Goal: Transaction & Acquisition: Purchase product/service

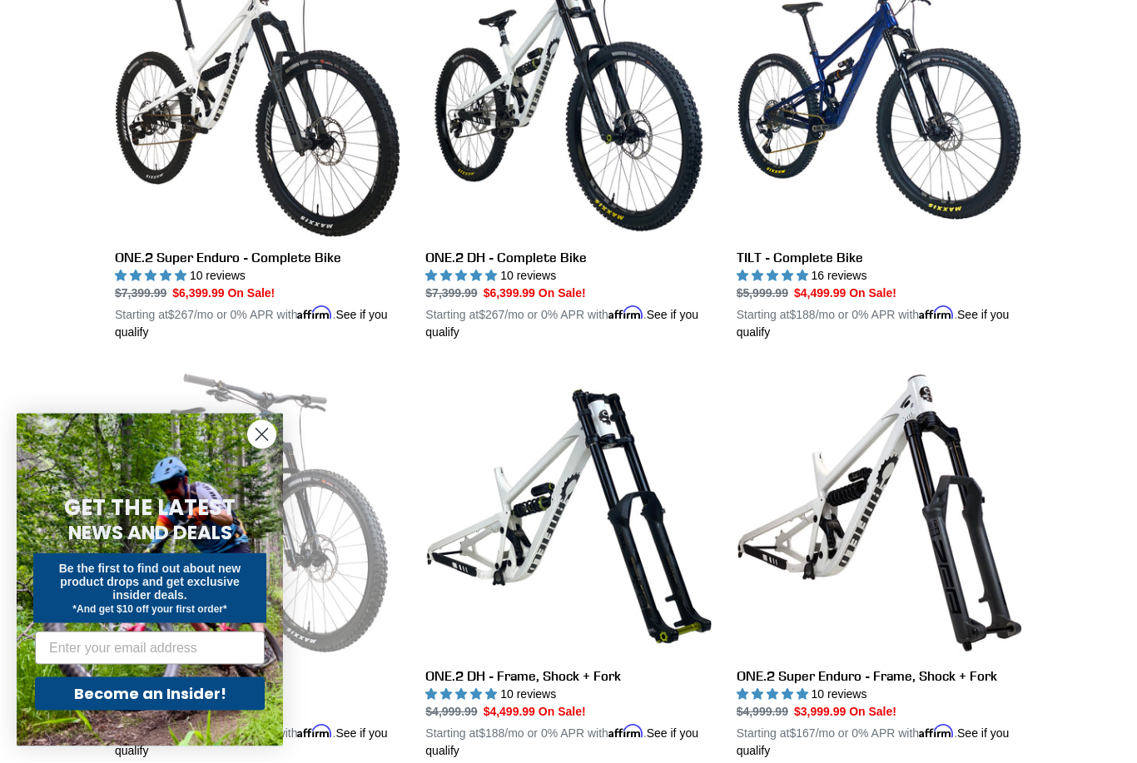
click at [261, 449] on circle "Close dialog" at bounding box center [261, 434] width 27 height 27
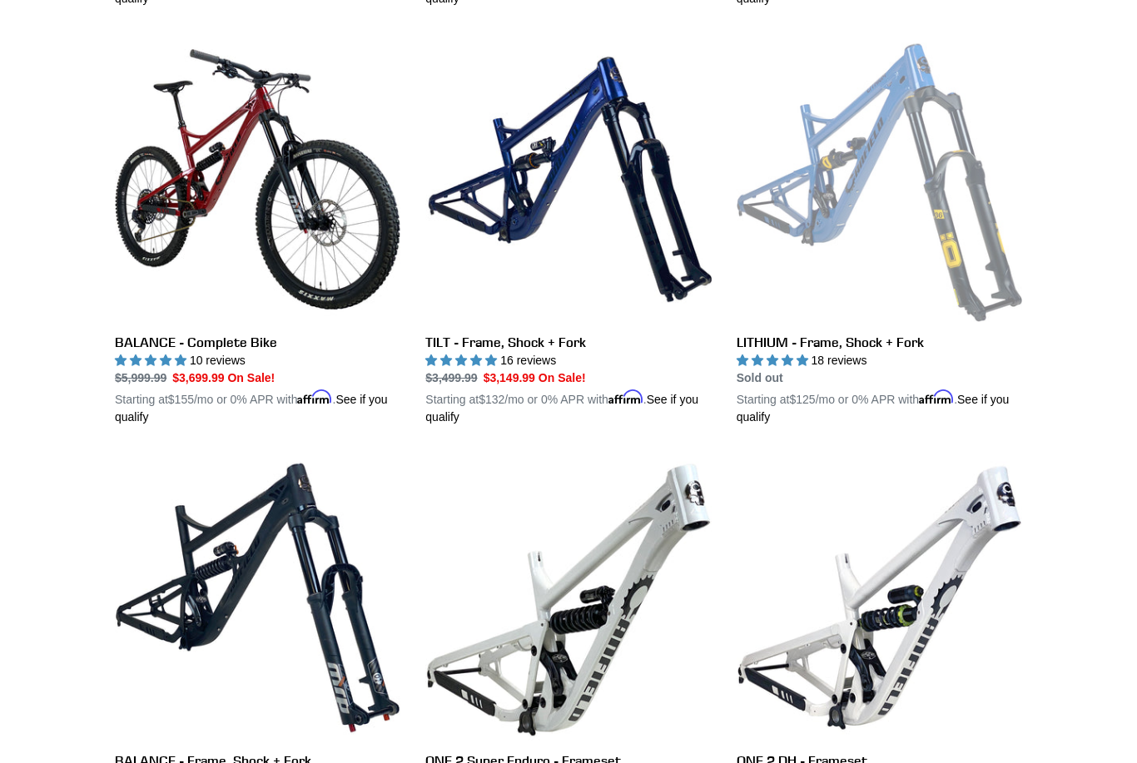
scroll to position [1296, 0]
click at [321, 245] on link "BALANCE - Complete Bike" at bounding box center [257, 231] width 285 height 389
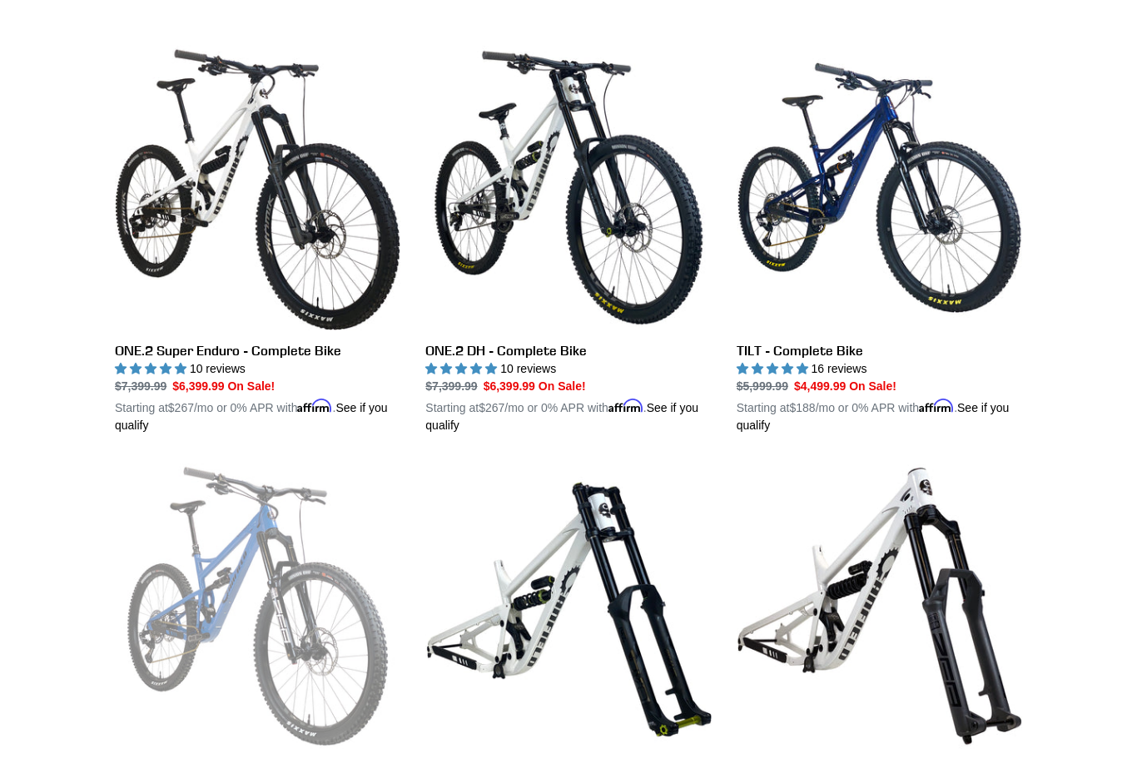
scroll to position [449, 0]
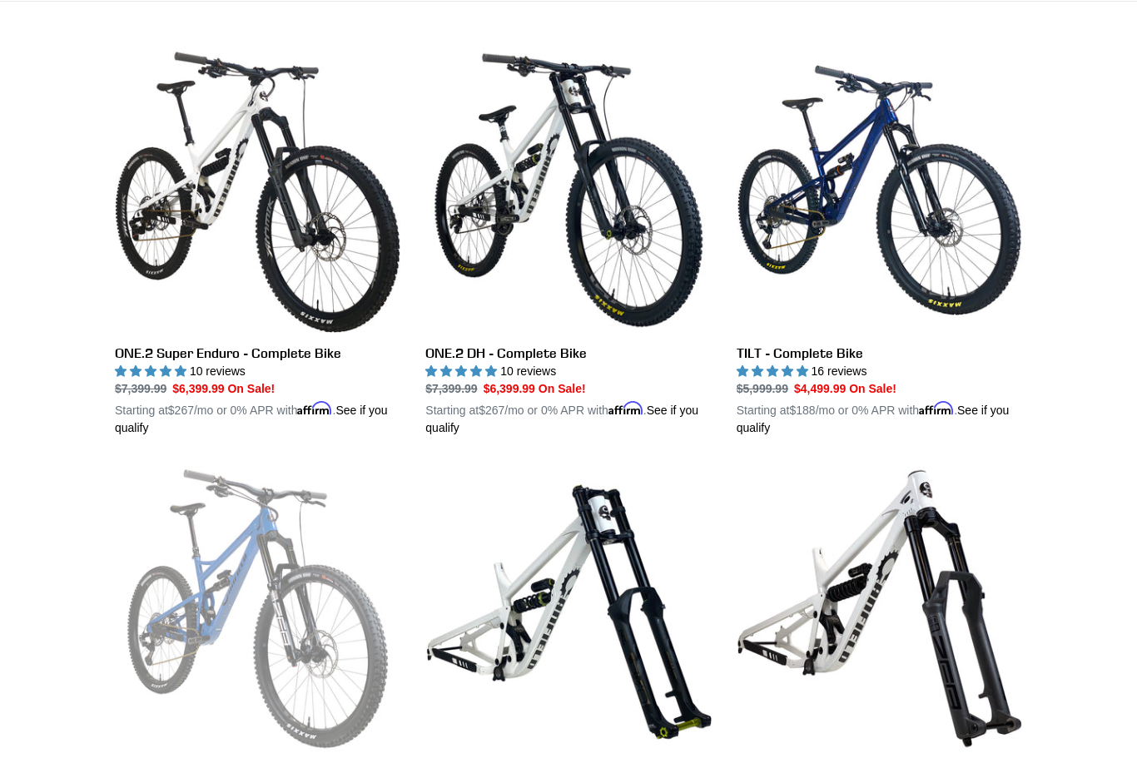
click at [901, 205] on link "TILT - Complete Bike" at bounding box center [878, 241] width 285 height 389
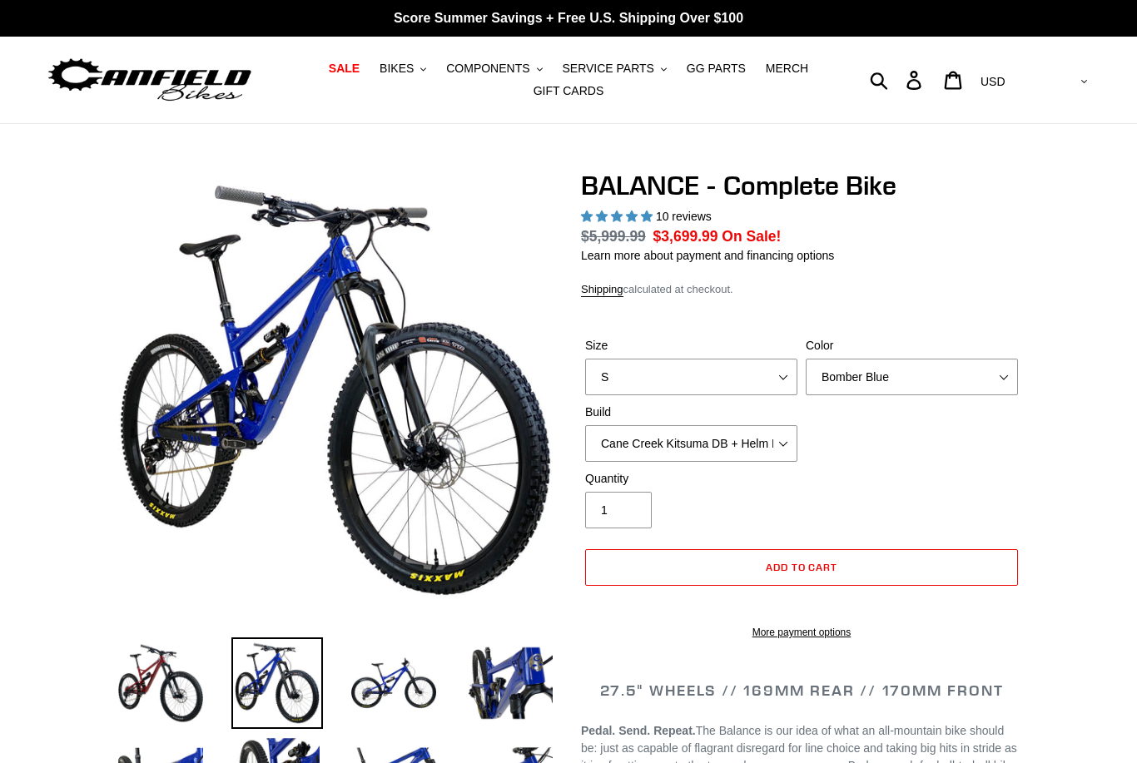
select select "highest-rating"
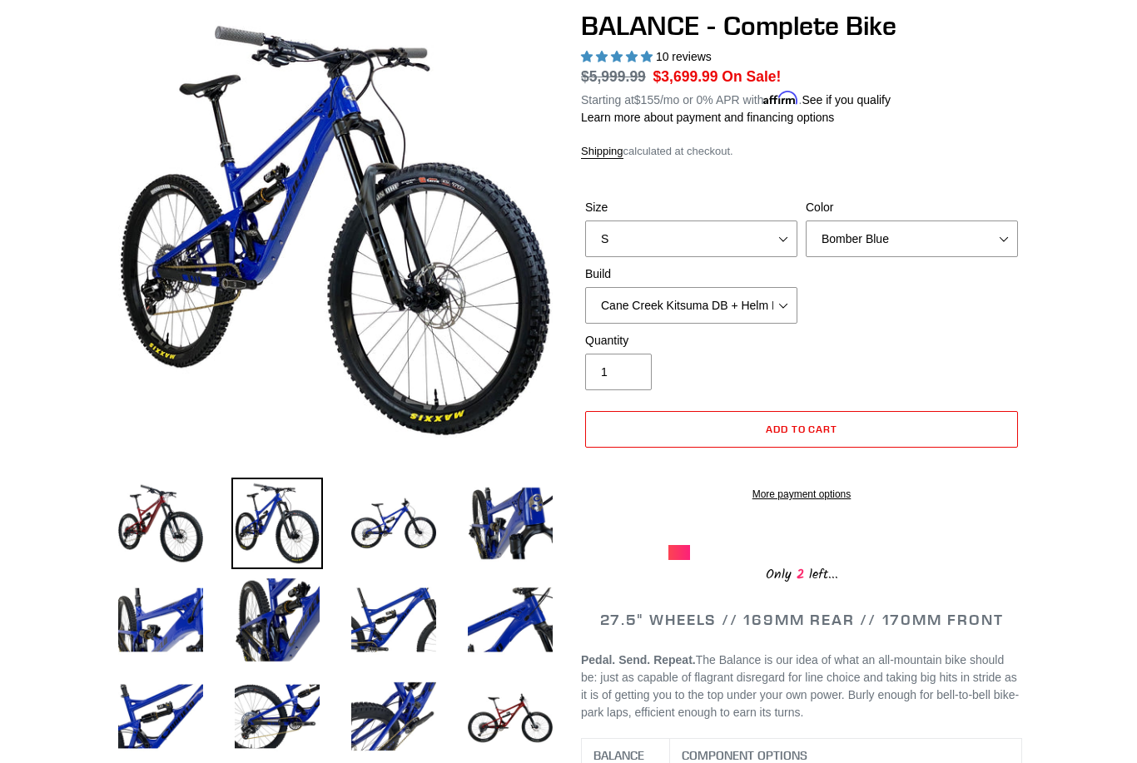
scroll to position [70, 0]
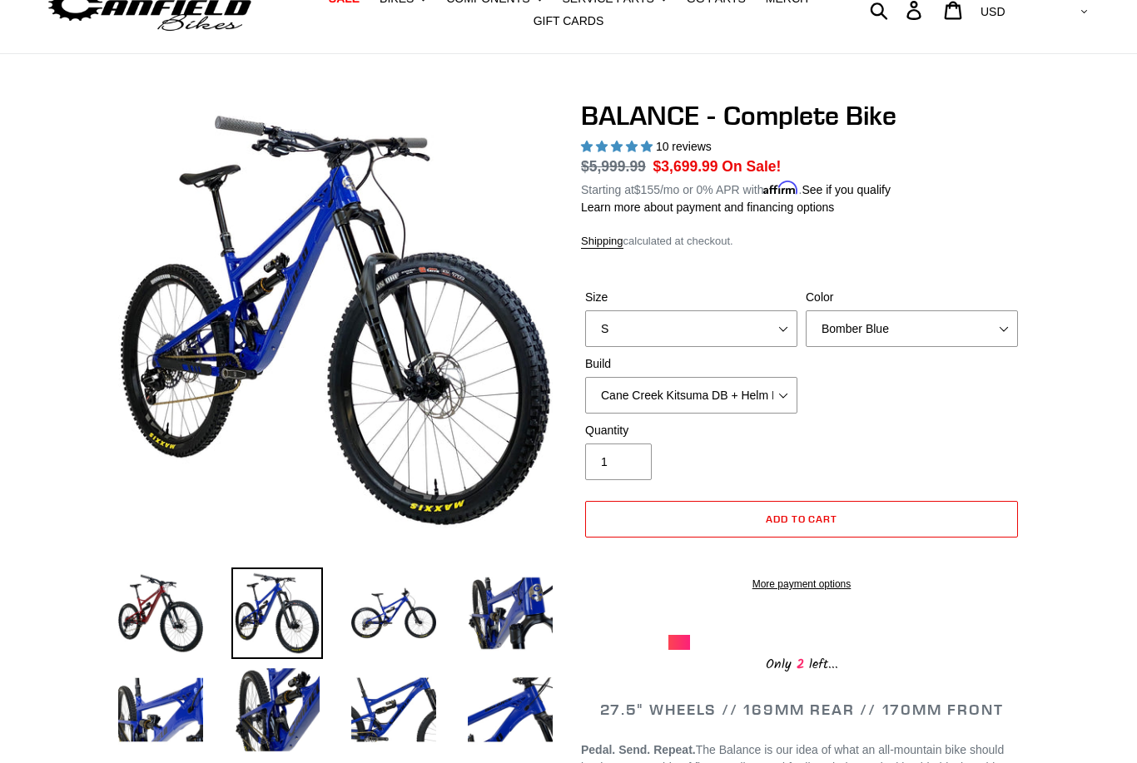
click at [403, 612] on img at bounding box center [394, 614] width 92 height 92
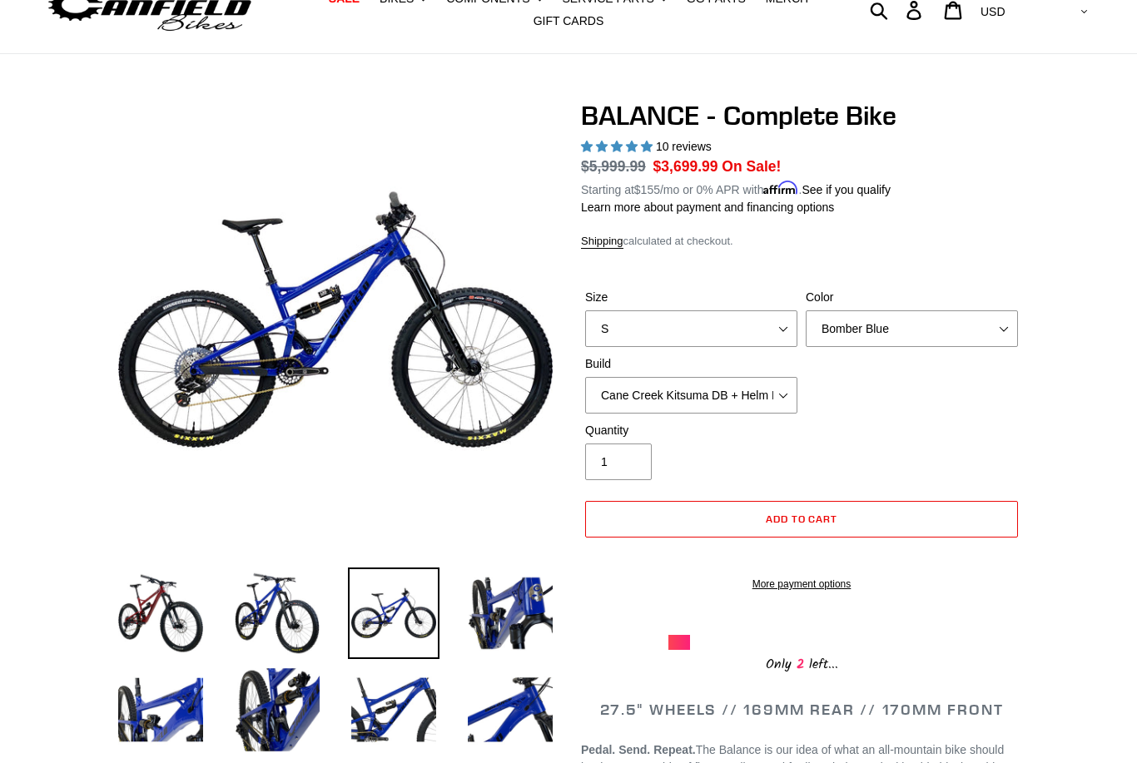
click at [527, 617] on img at bounding box center [510, 614] width 92 height 92
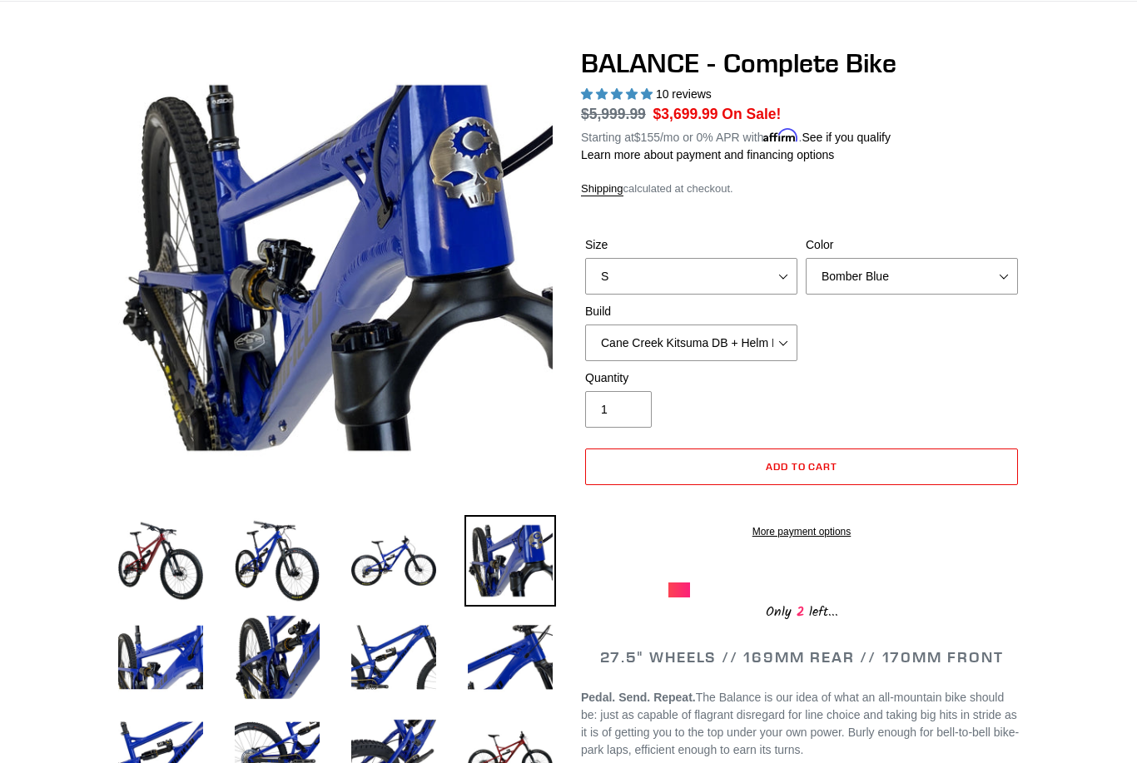
scroll to position [122, 0]
click at [522, 751] on img at bounding box center [510, 754] width 92 height 92
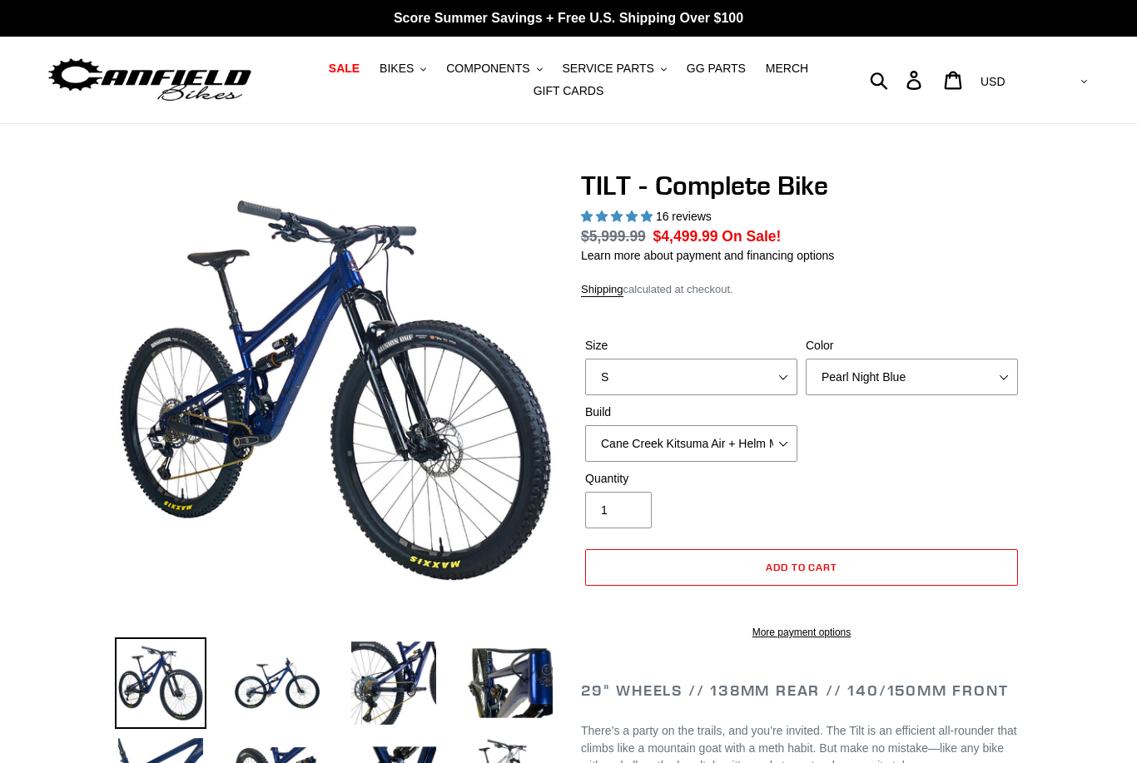
select select "highest-rating"
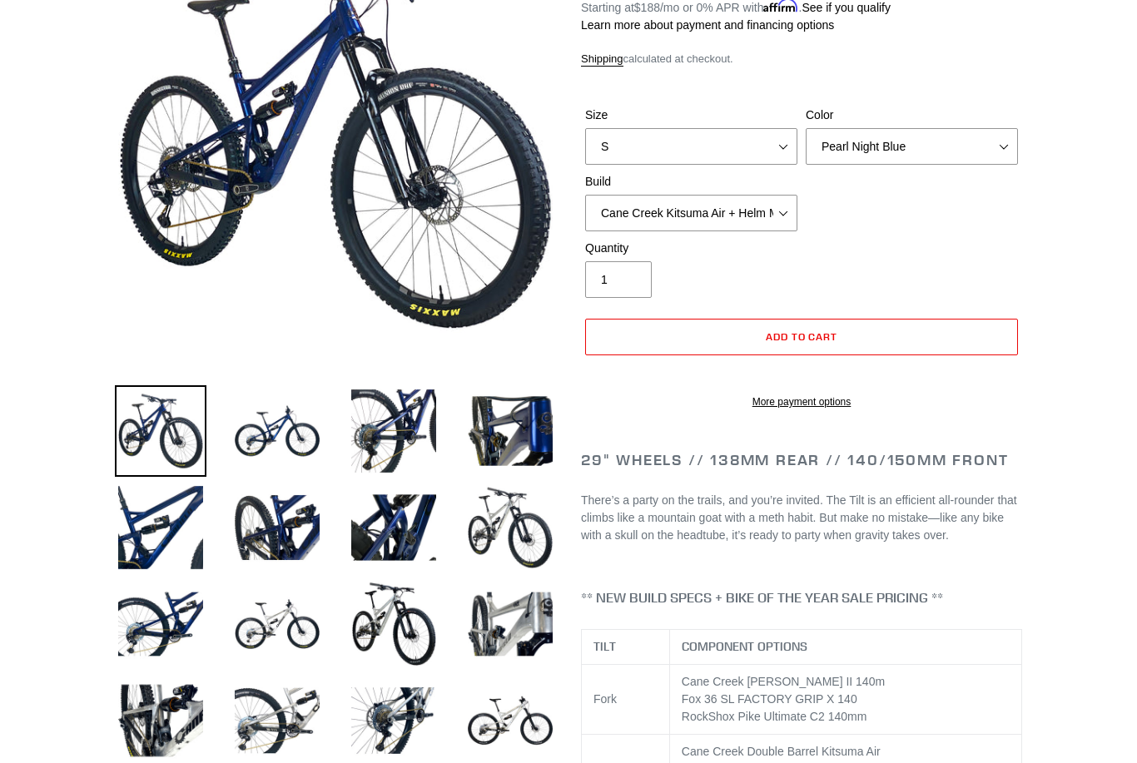
scroll to position [252, 0]
click at [270, 439] on img at bounding box center [277, 431] width 92 height 92
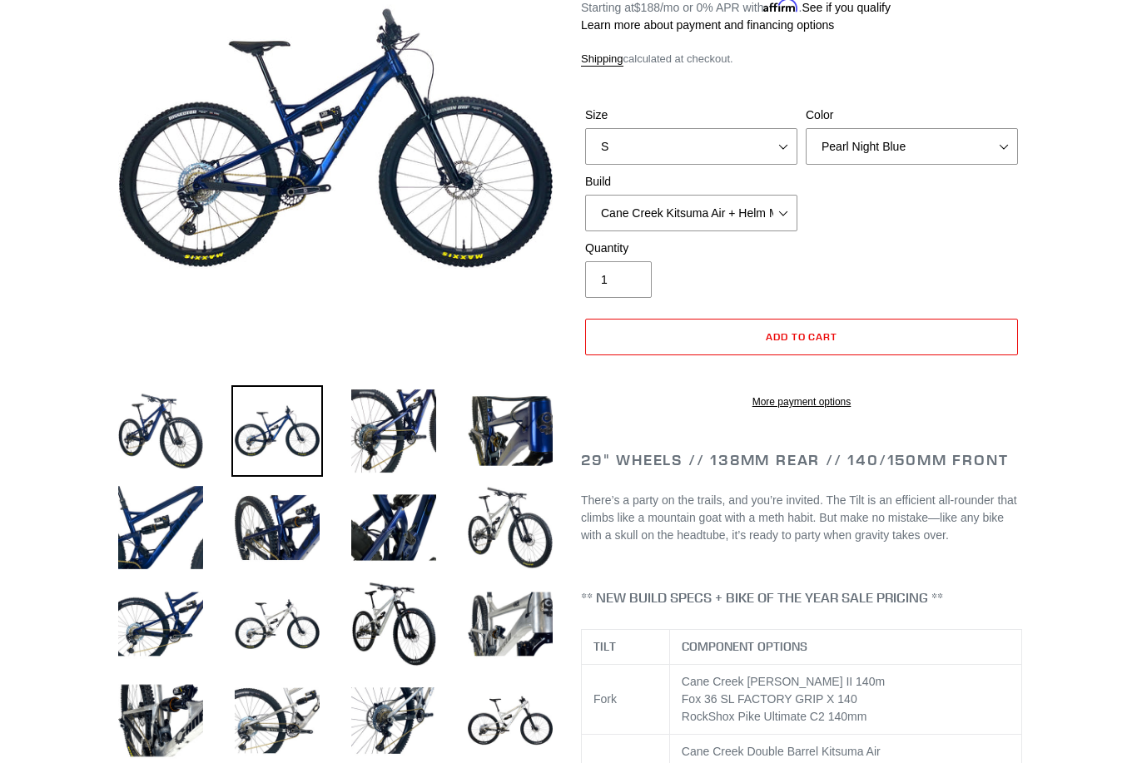
click at [400, 431] on img at bounding box center [394, 431] width 92 height 92
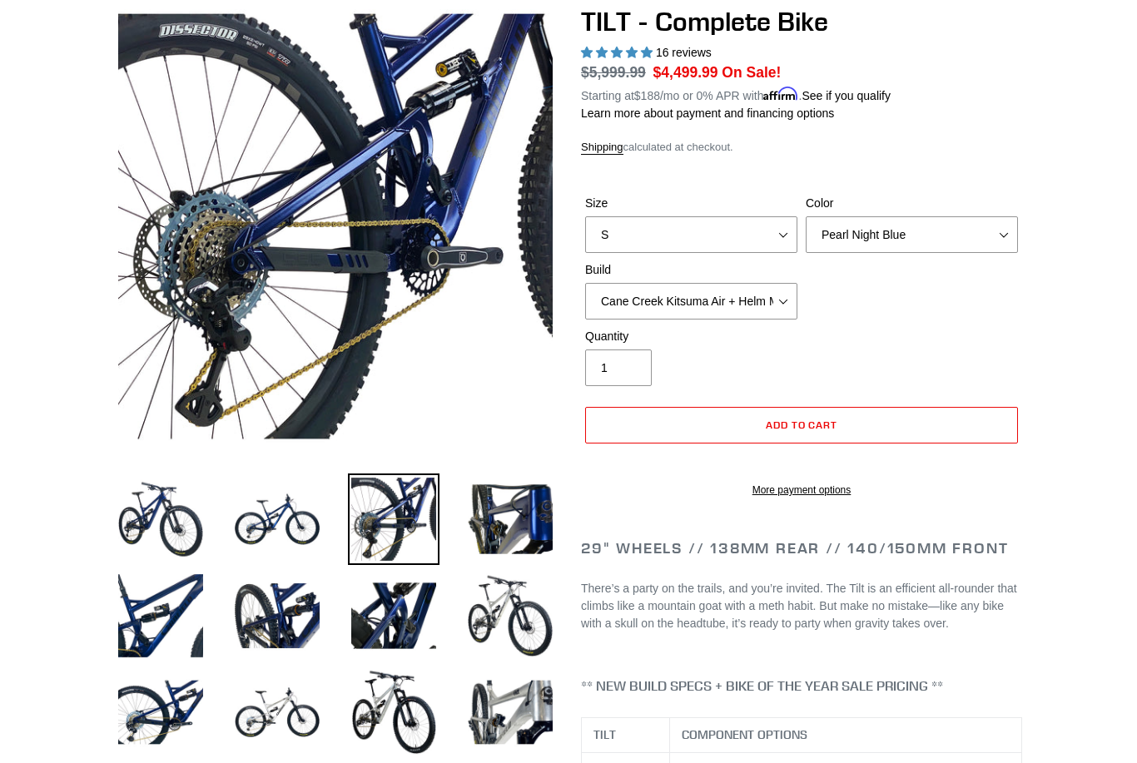
scroll to position [163, 0]
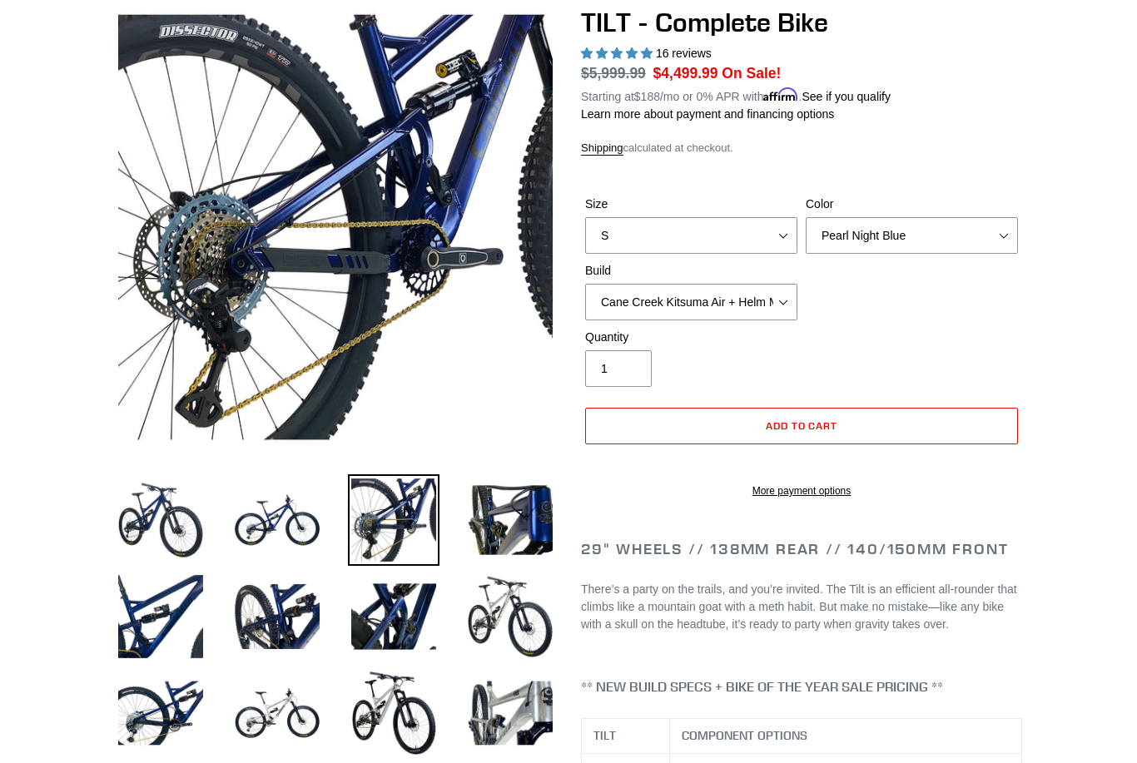
click at [503, 525] on img at bounding box center [510, 520] width 92 height 92
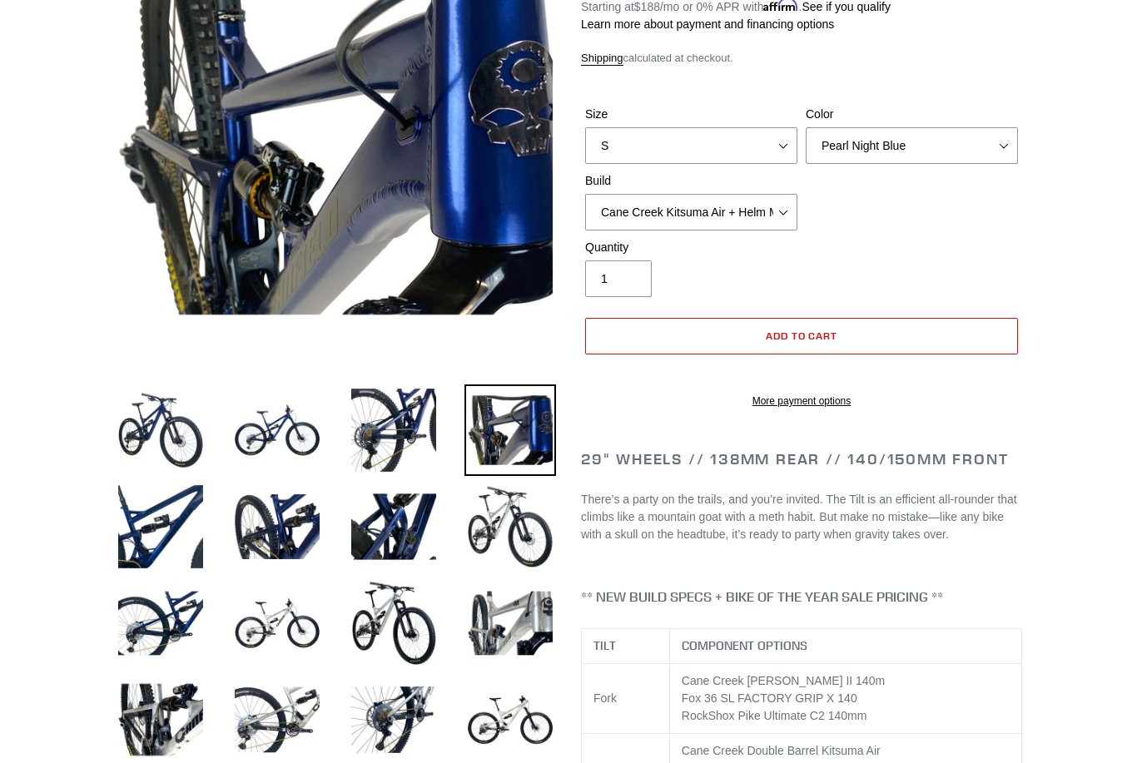
scroll to position [253, 0]
click at [148, 535] on img at bounding box center [161, 527] width 92 height 92
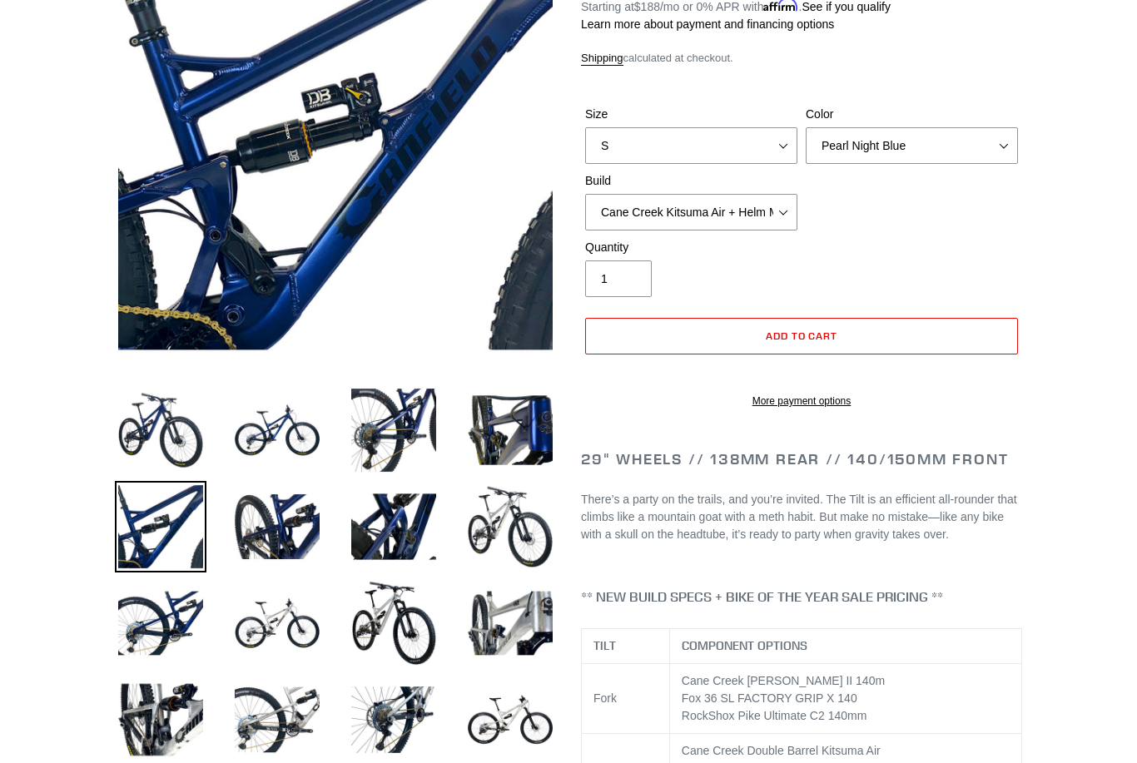
click at [291, 537] on img at bounding box center [277, 527] width 92 height 92
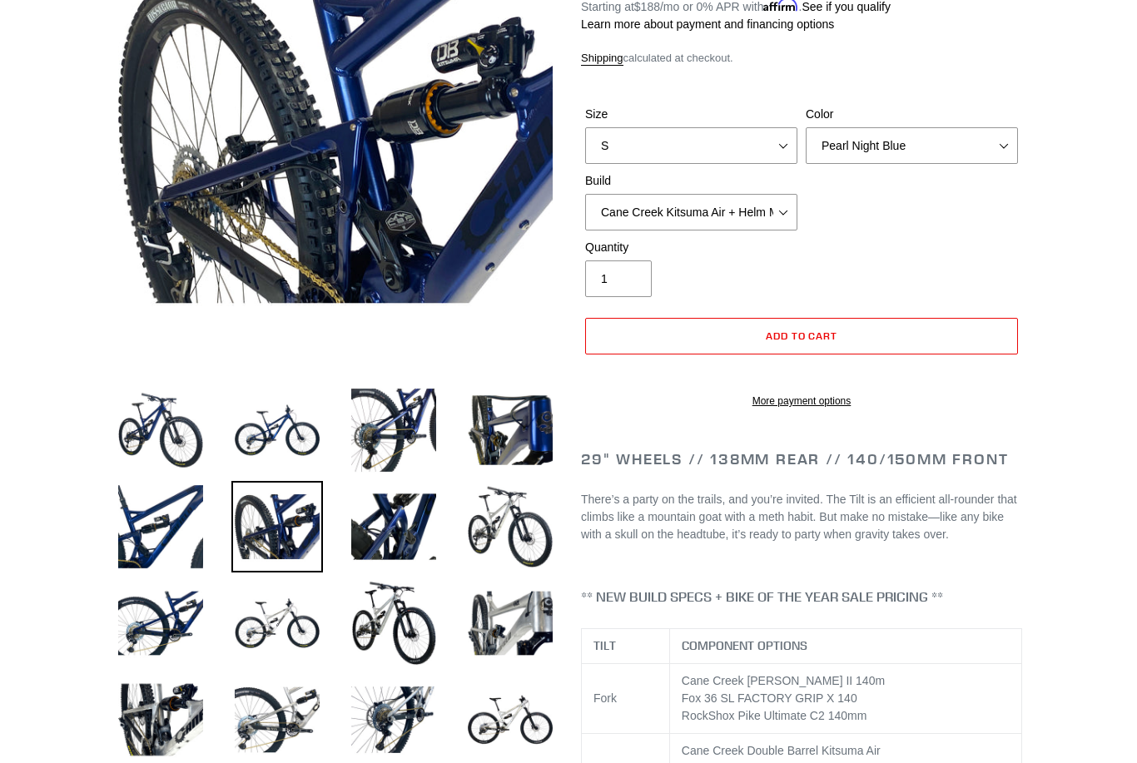
click at [399, 535] on img at bounding box center [394, 527] width 92 height 92
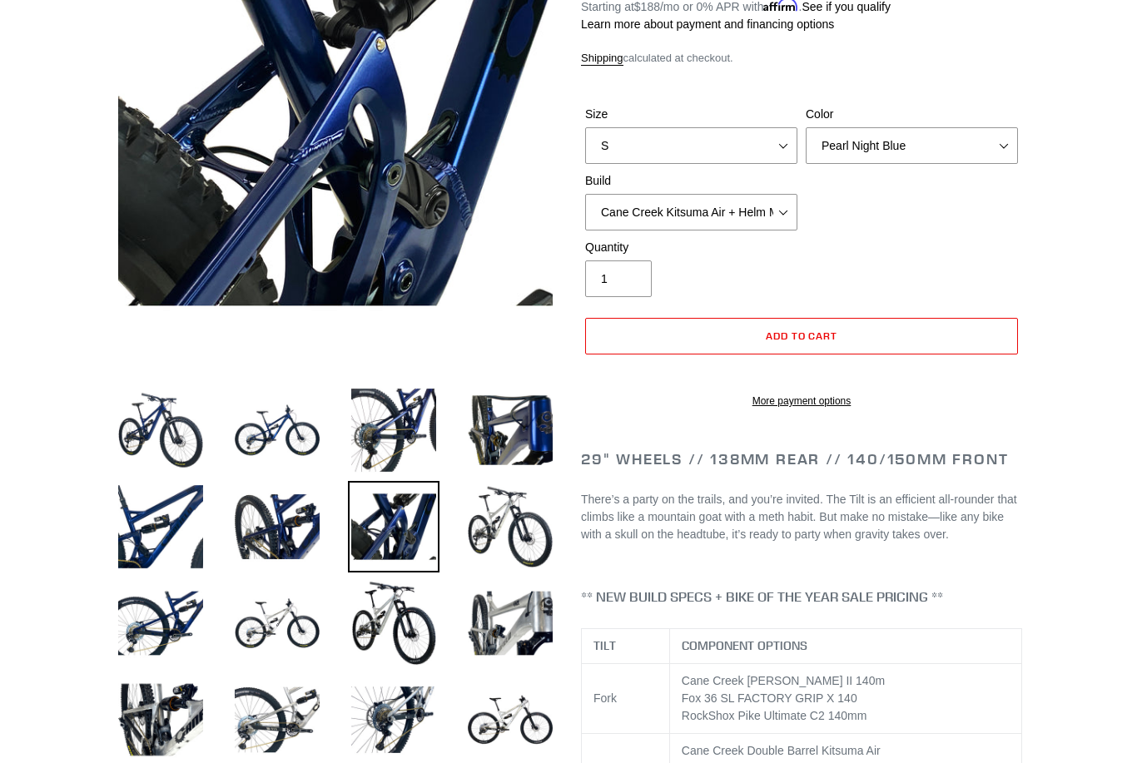
click at [283, 529] on img at bounding box center [277, 527] width 92 height 92
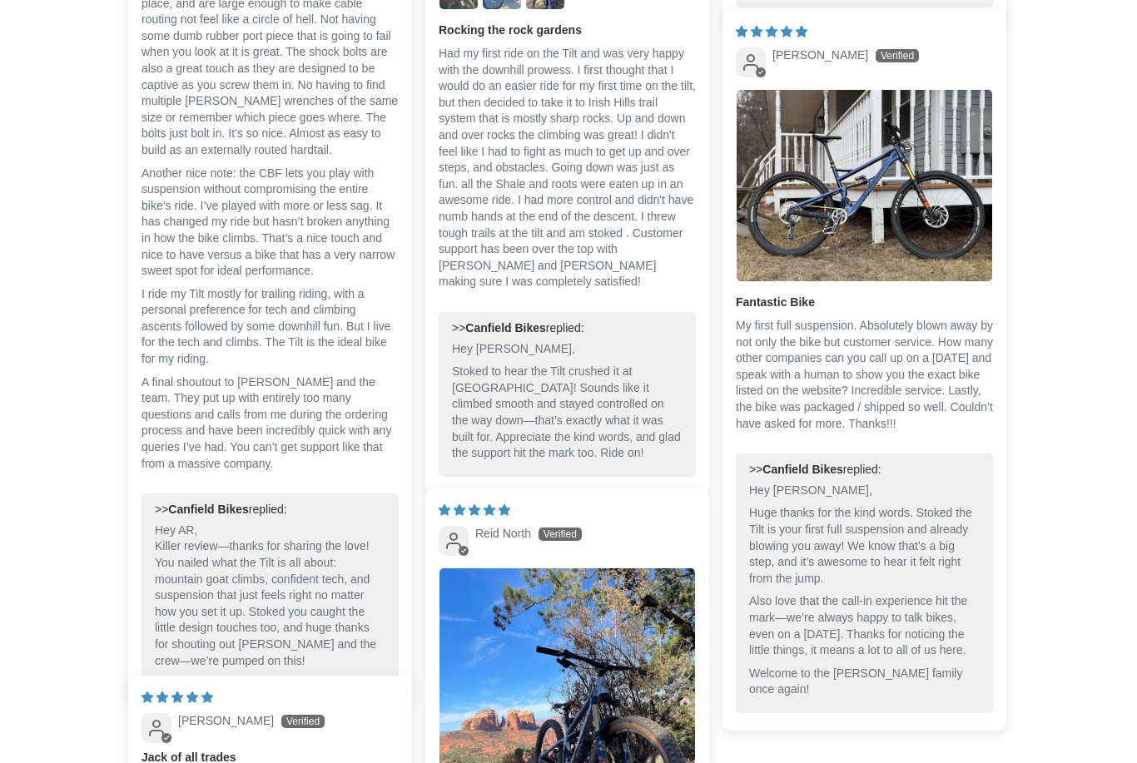
scroll to position [4645, 0]
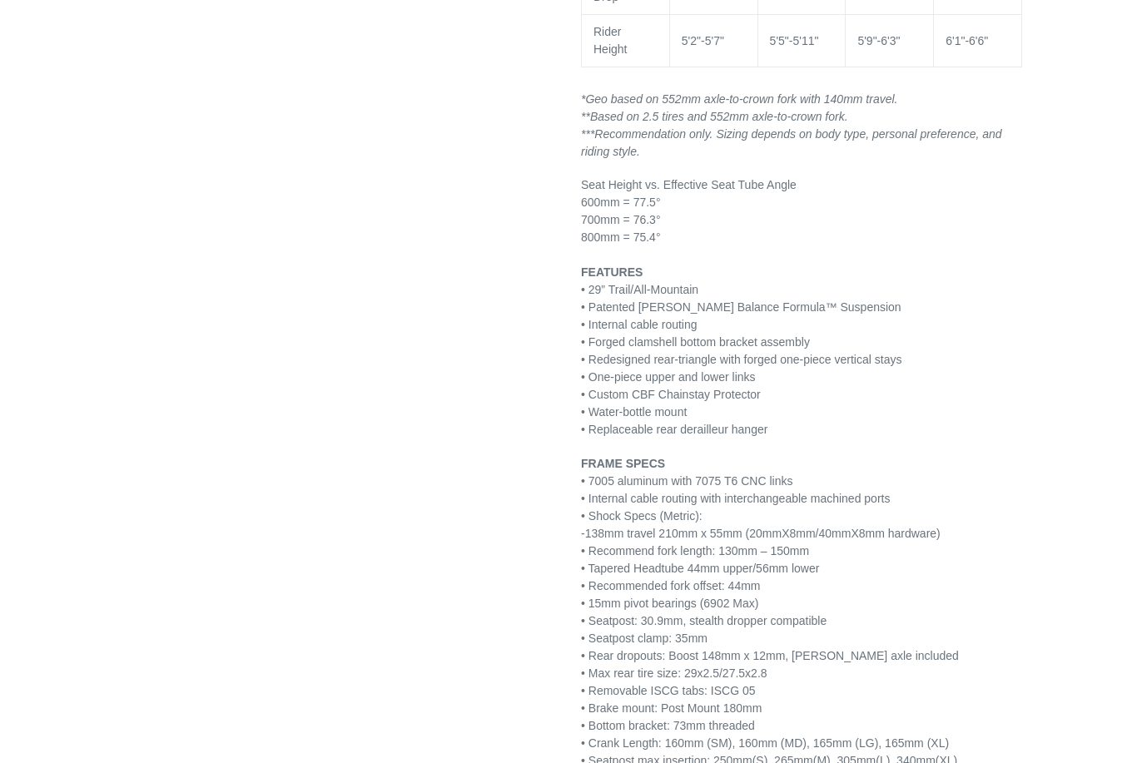
scroll to position [2379, 0]
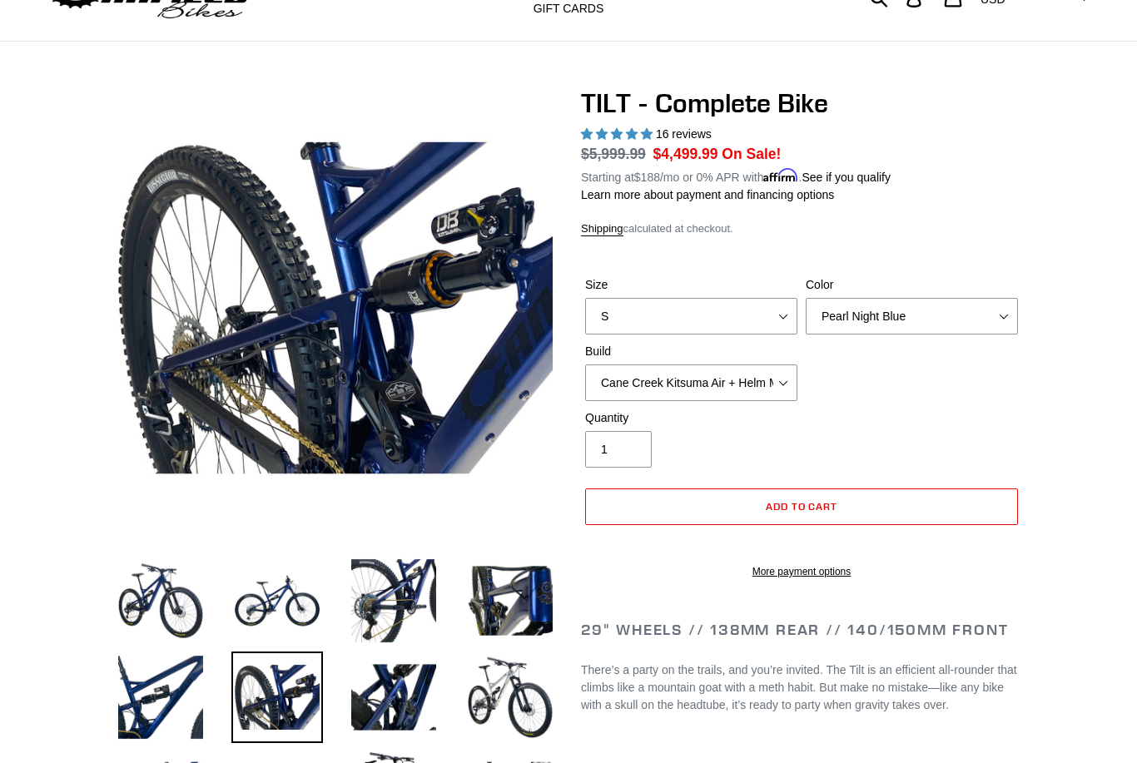
scroll to position [0, 0]
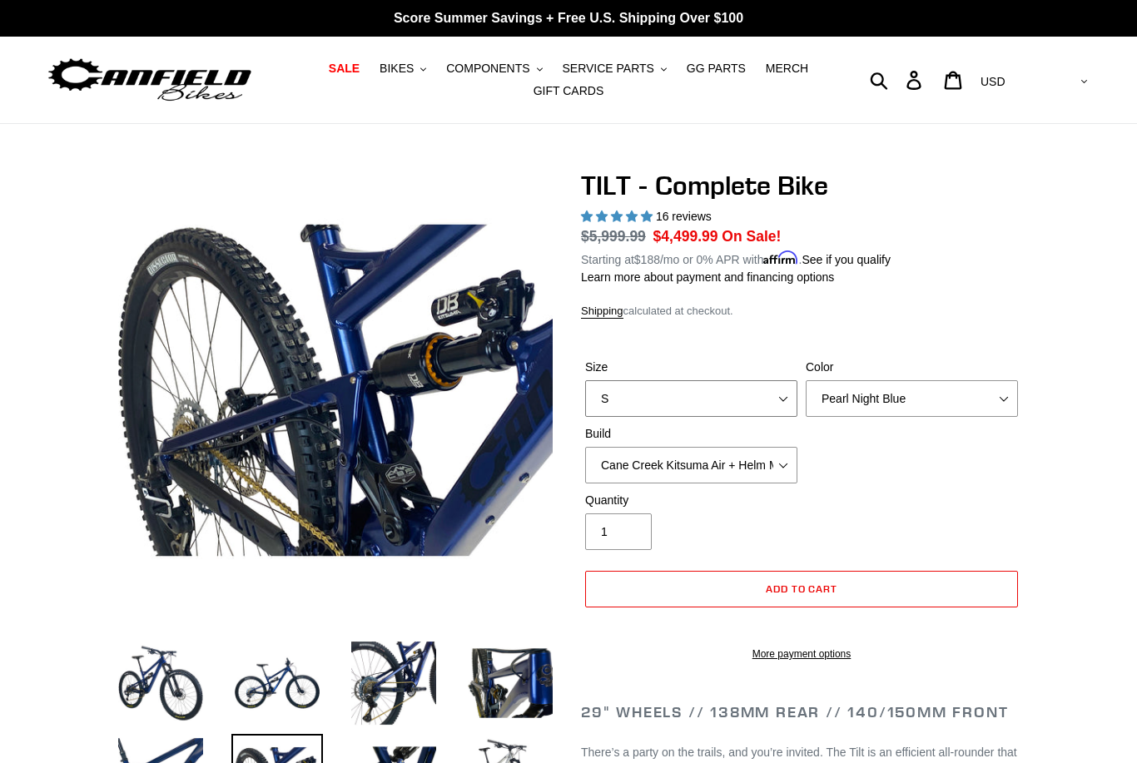
click at [781, 399] on select "S M L" at bounding box center [691, 398] width 212 height 37
select select "L"
click at [1000, 398] on select "Pearl Night Blue Stealth Silver Raw" at bounding box center [911, 398] width 212 height 37
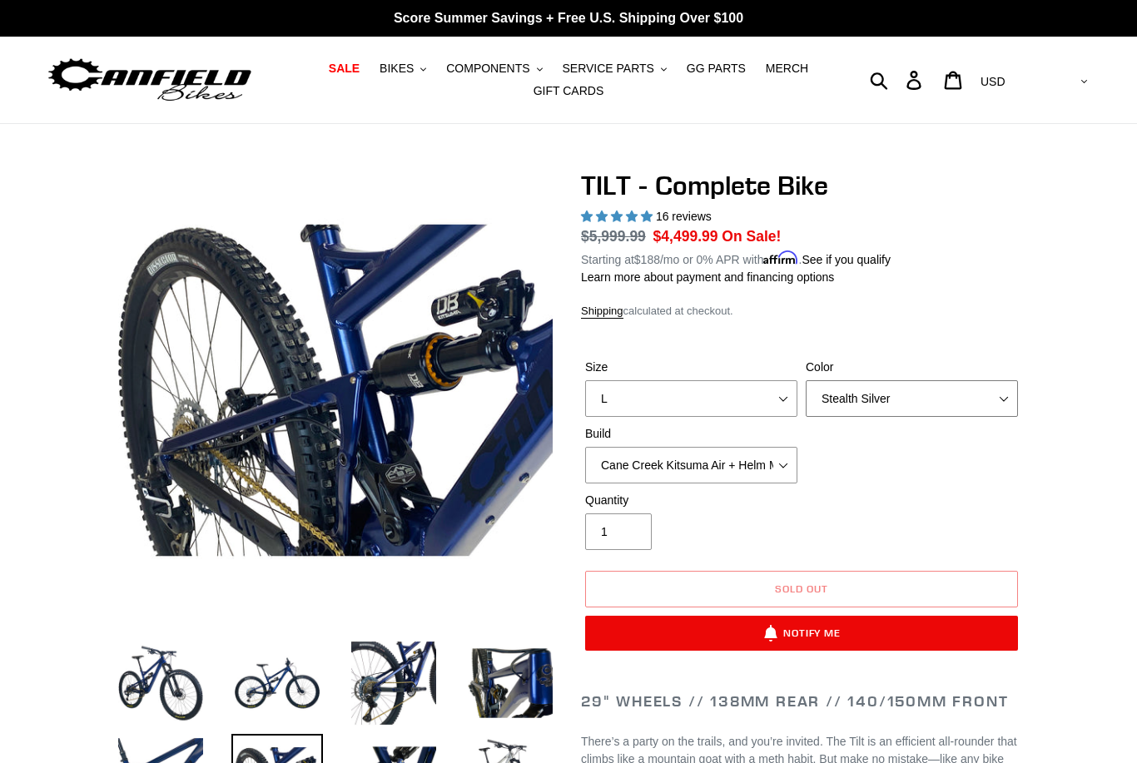
click at [1008, 396] on select "Pearl Night Blue Stealth Silver Raw" at bounding box center [911, 398] width 212 height 37
select select "Raw"
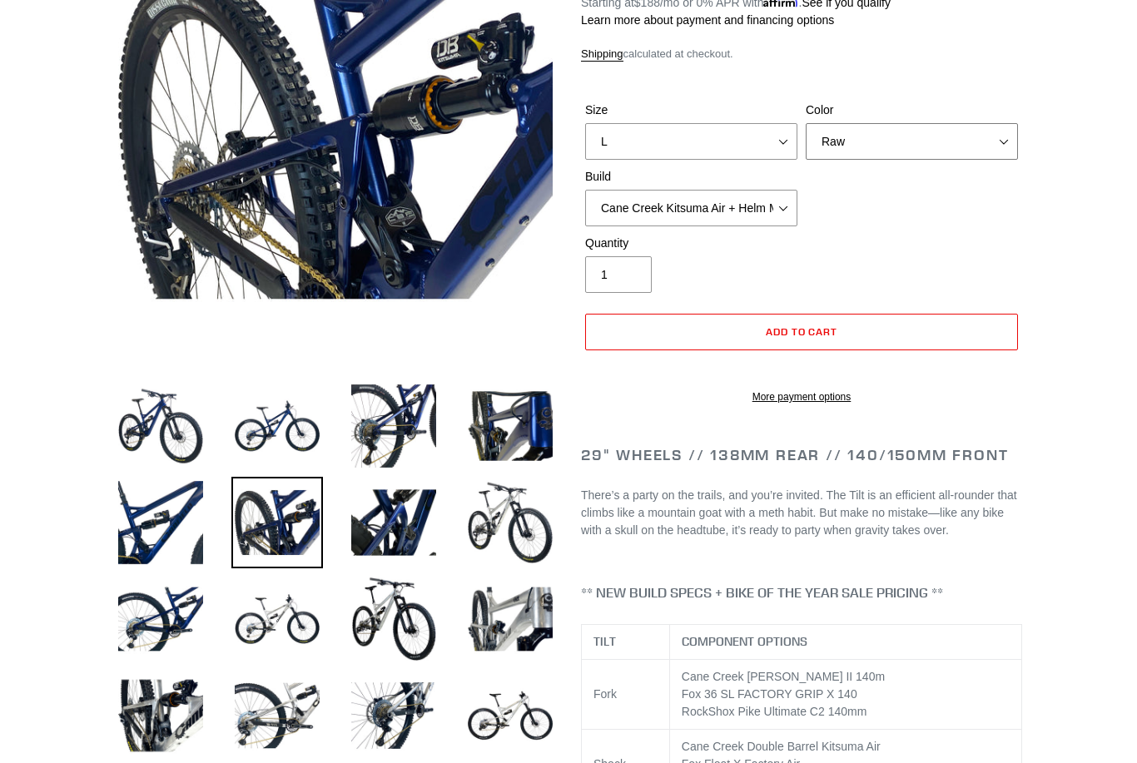
scroll to position [257, 0]
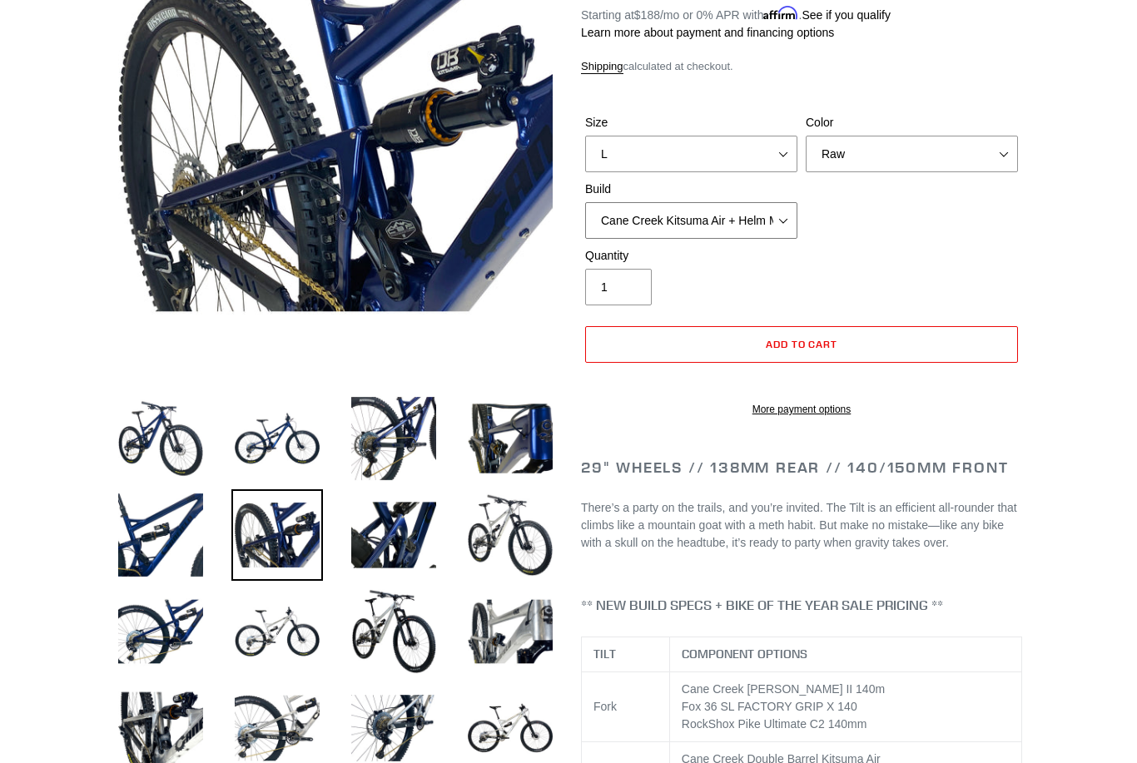
click at [773, 215] on select "Cane Creek Kitsuma Air + Helm MKII 140 + SRAM GX Cane Creek Kitsuma Air + Helm …" at bounding box center [691, 221] width 212 height 37
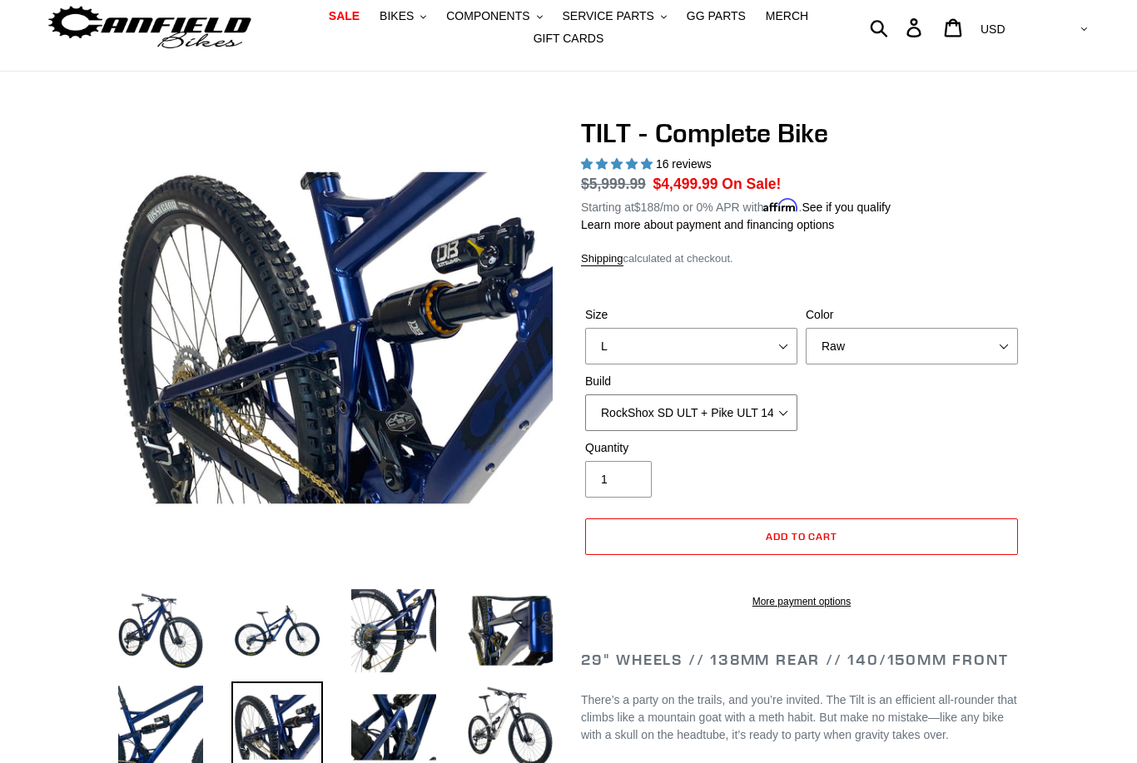
scroll to position [72, 0]
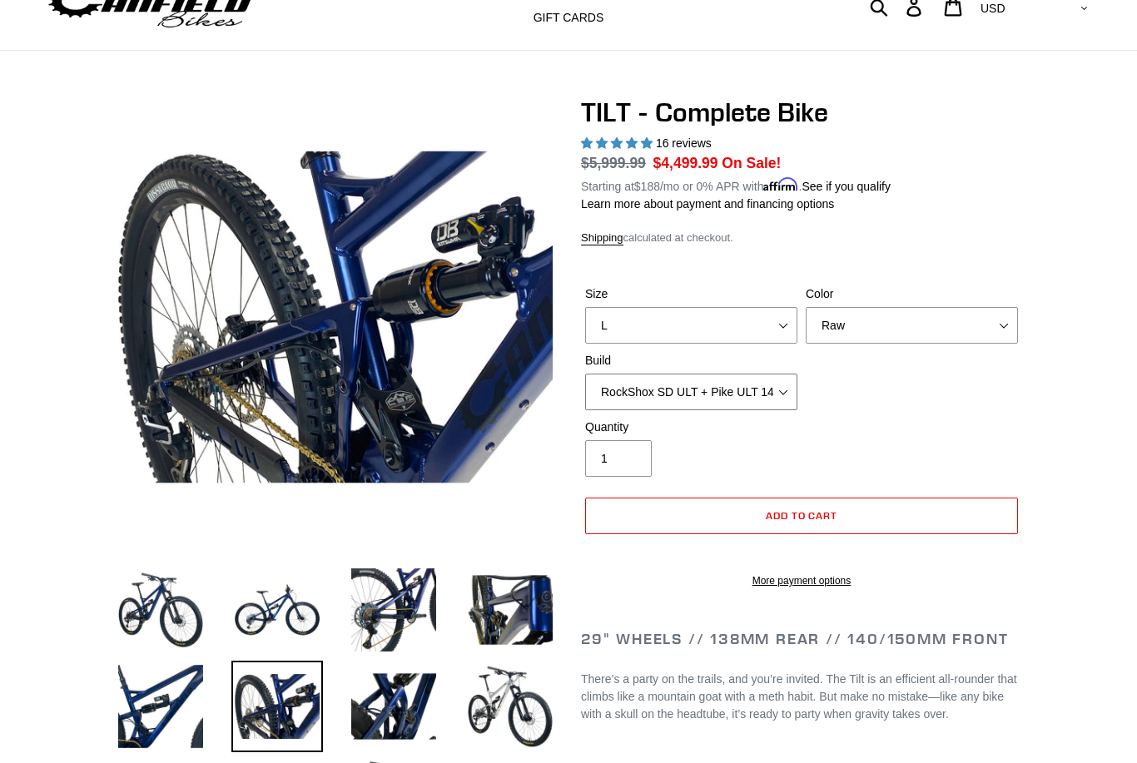
click at [774, 394] on select "Cane Creek Kitsuma Air + Helm MKII 140 + SRAM GX Cane Creek Kitsuma Air + Helm …" at bounding box center [691, 392] width 212 height 37
click at [777, 398] on select "Cane Creek Kitsuma Air + Helm MKII 140 + SRAM GX Cane Creek Kitsuma Air + Helm …" at bounding box center [691, 392] width 212 height 37
click at [782, 405] on select "Cane Creek Kitsuma Air + Helm MKII 140 + SRAM GX Cane Creek Kitsuma Air + Helm …" at bounding box center [691, 392] width 212 height 37
select select "RockShox SD ULT + Pike ULT 140 + Shimano XT"
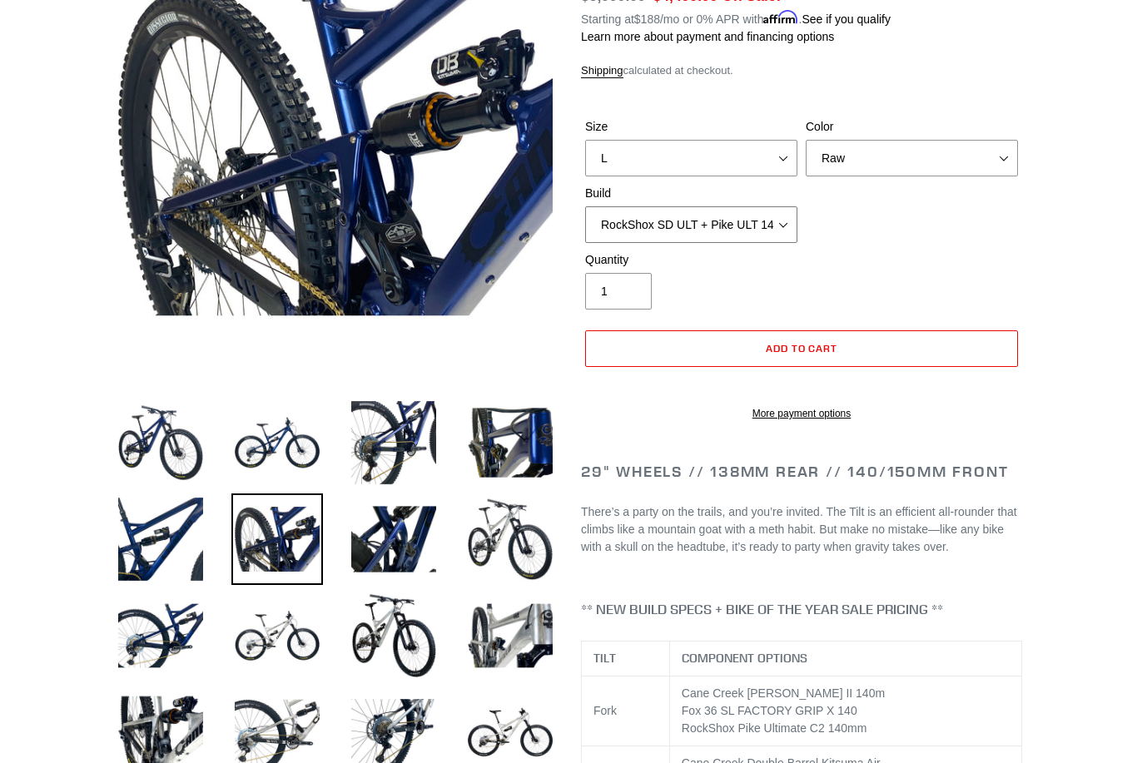
scroll to position [240, 0]
click at [381, 543] on img at bounding box center [394, 539] width 92 height 92
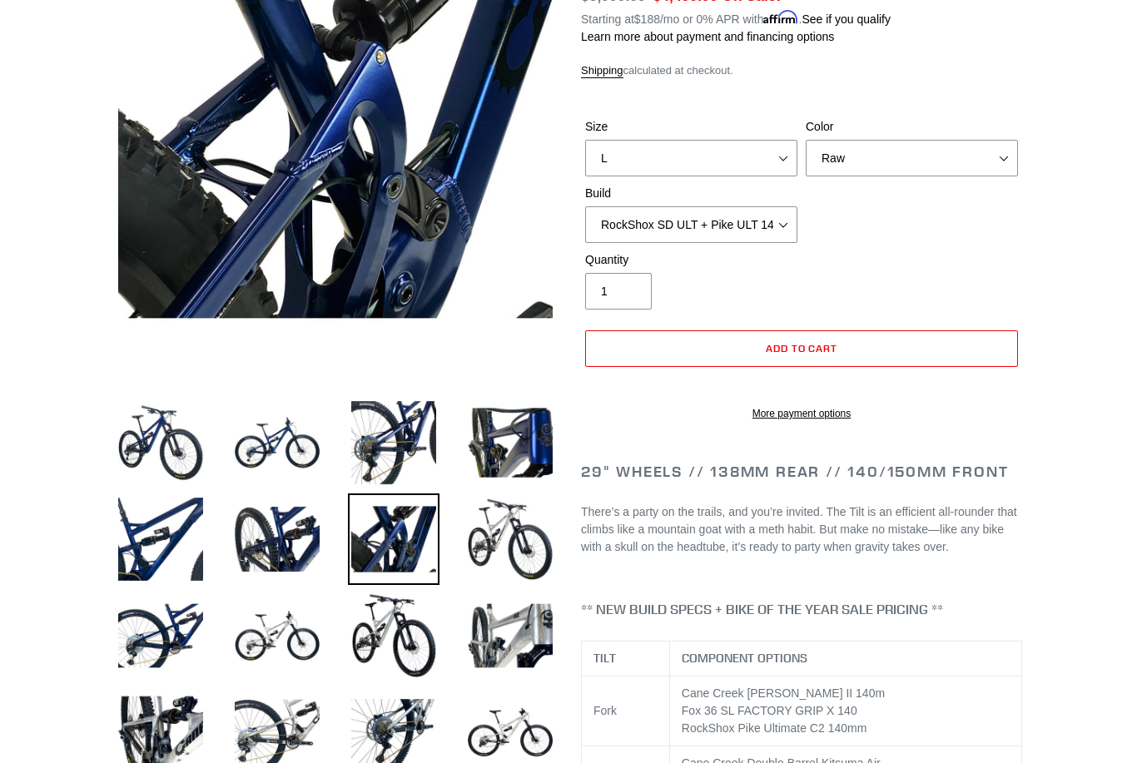
click at [528, 552] on img at bounding box center [510, 539] width 92 height 92
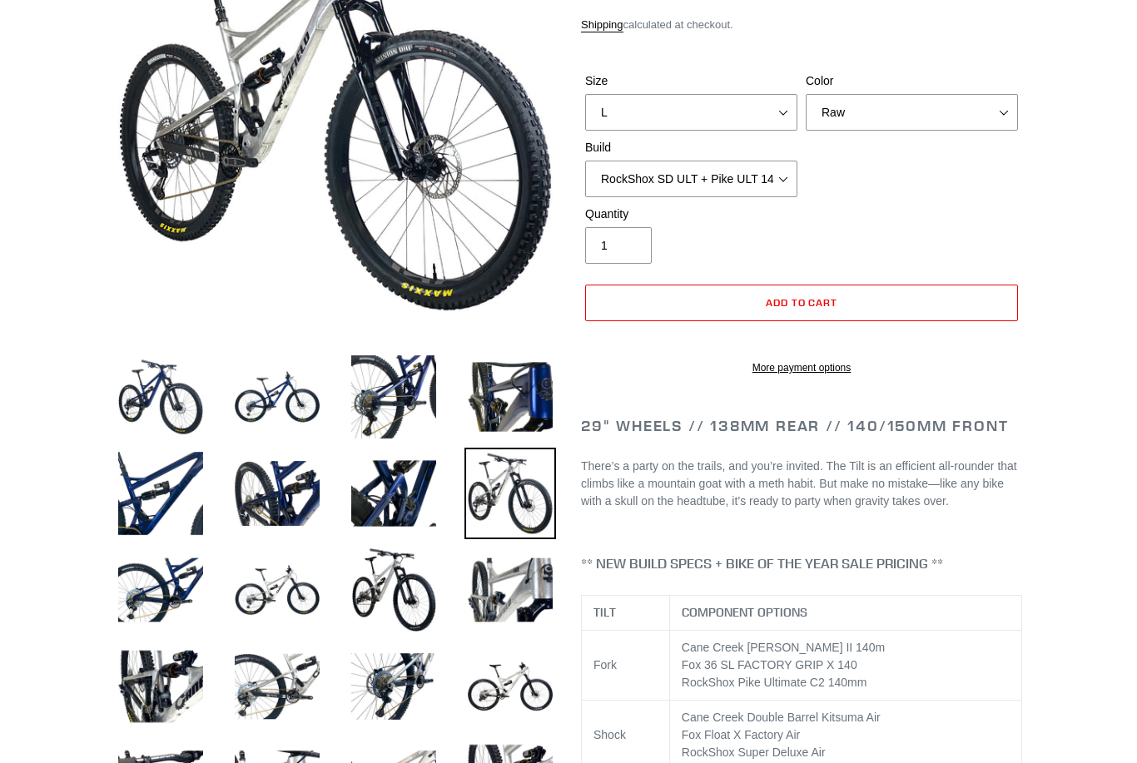
scroll to position [287, 0]
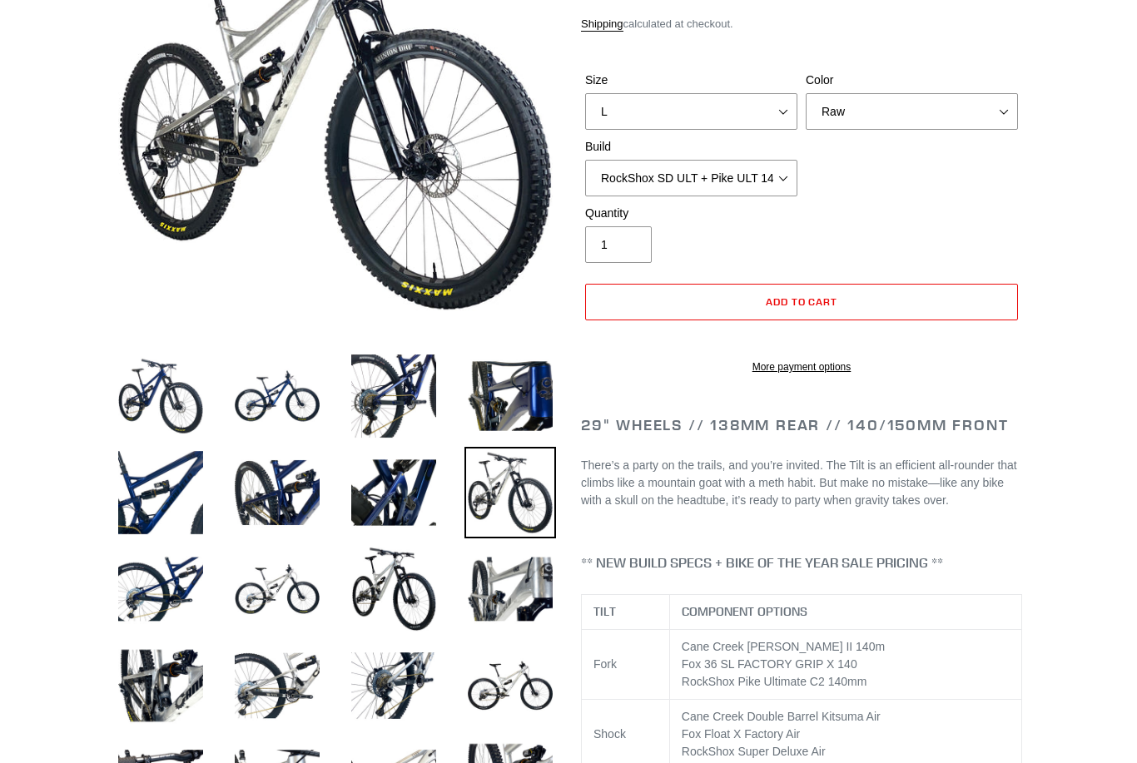
click at [196, 592] on img at bounding box center [161, 589] width 92 height 92
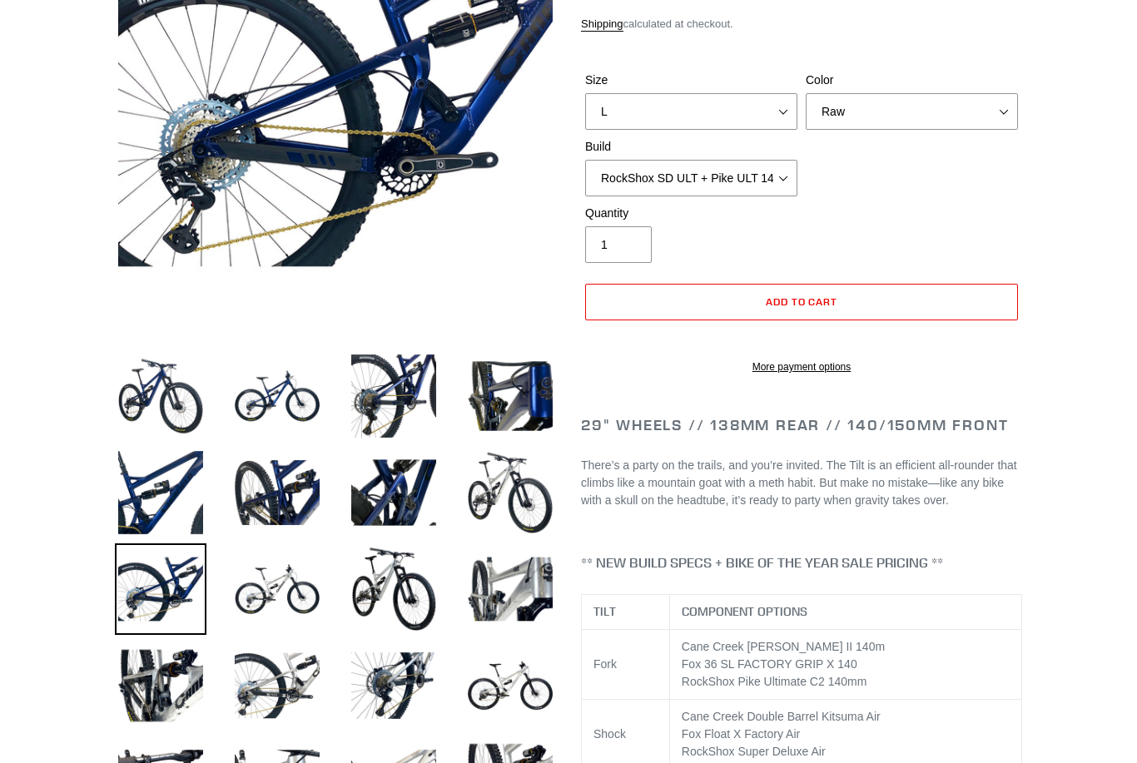
click at [285, 602] on img at bounding box center [277, 589] width 92 height 92
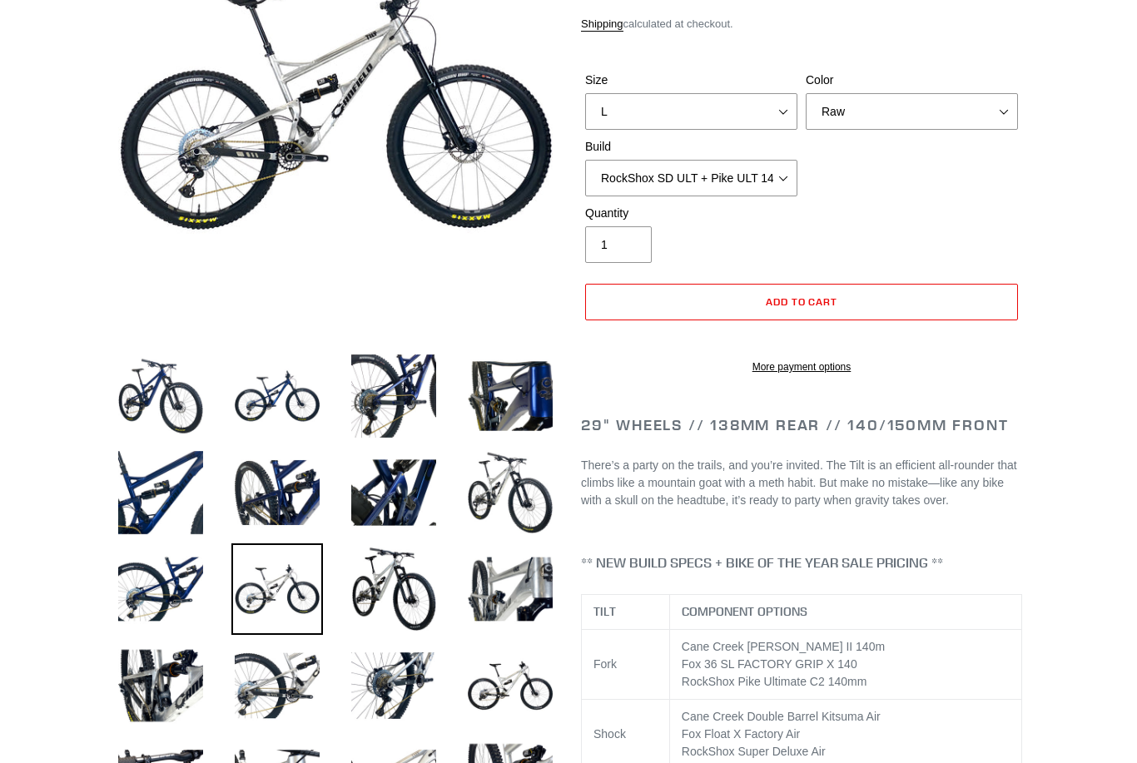
click at [389, 600] on img at bounding box center [394, 589] width 92 height 92
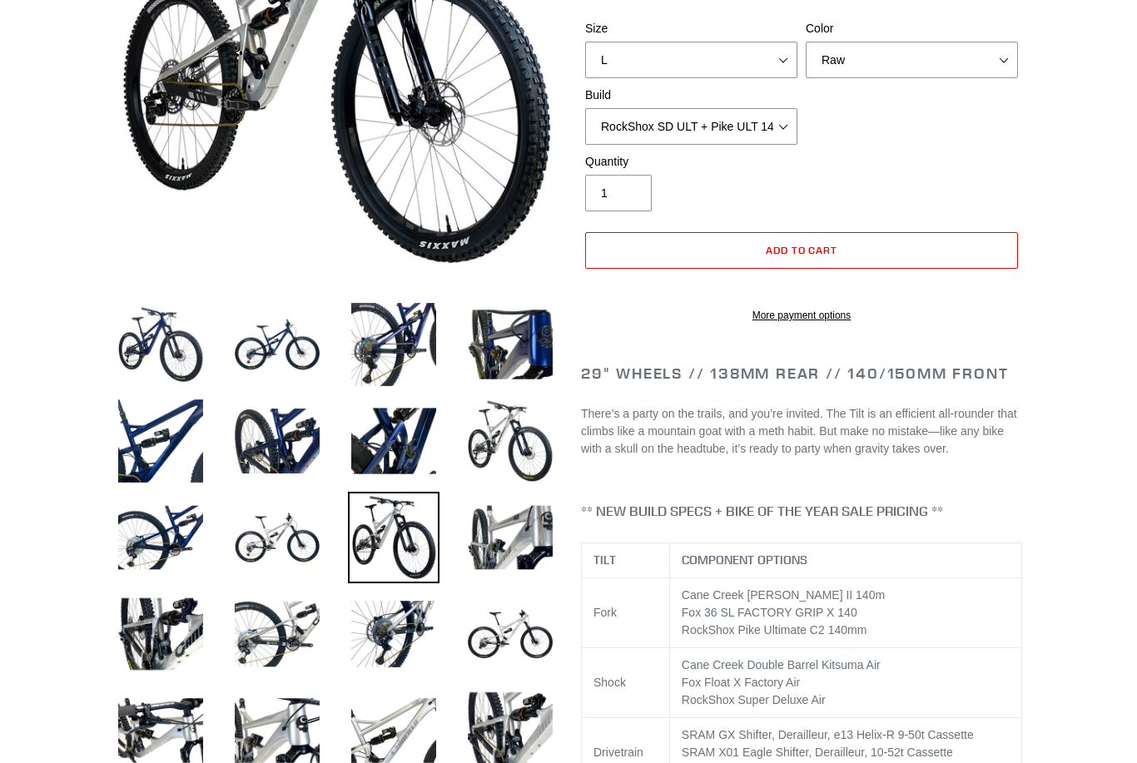
scroll to position [340, 0]
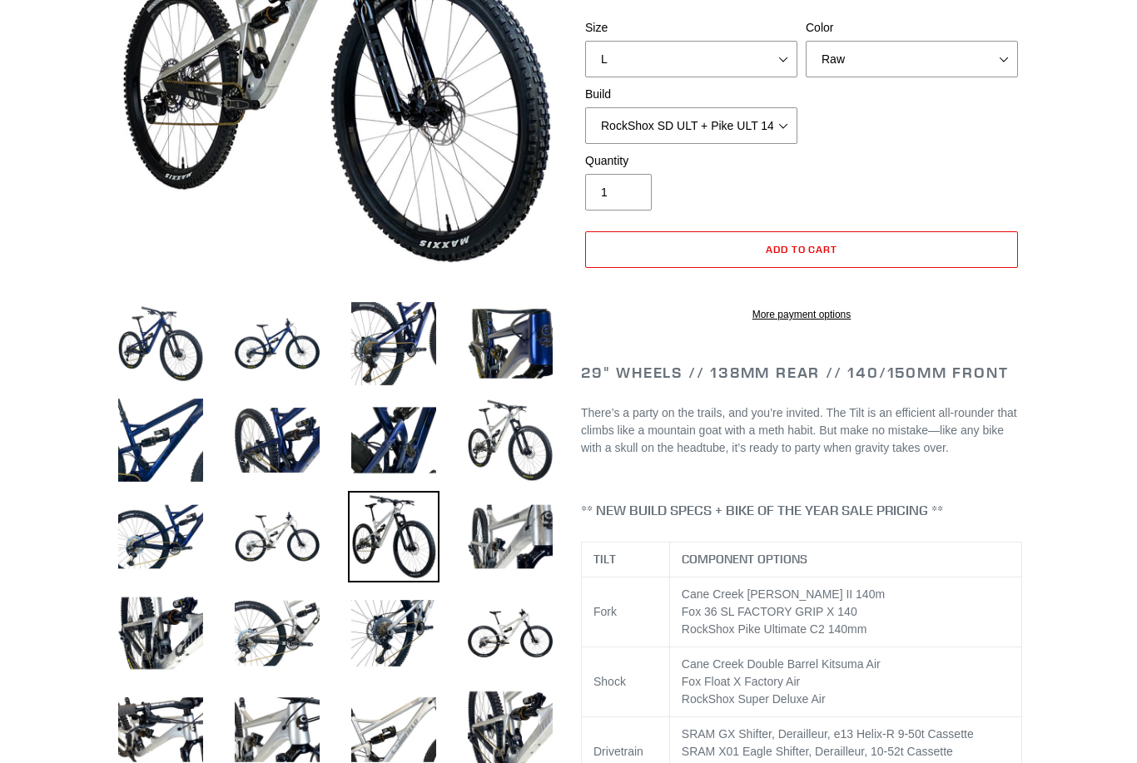
click at [523, 557] on img at bounding box center [510, 537] width 92 height 92
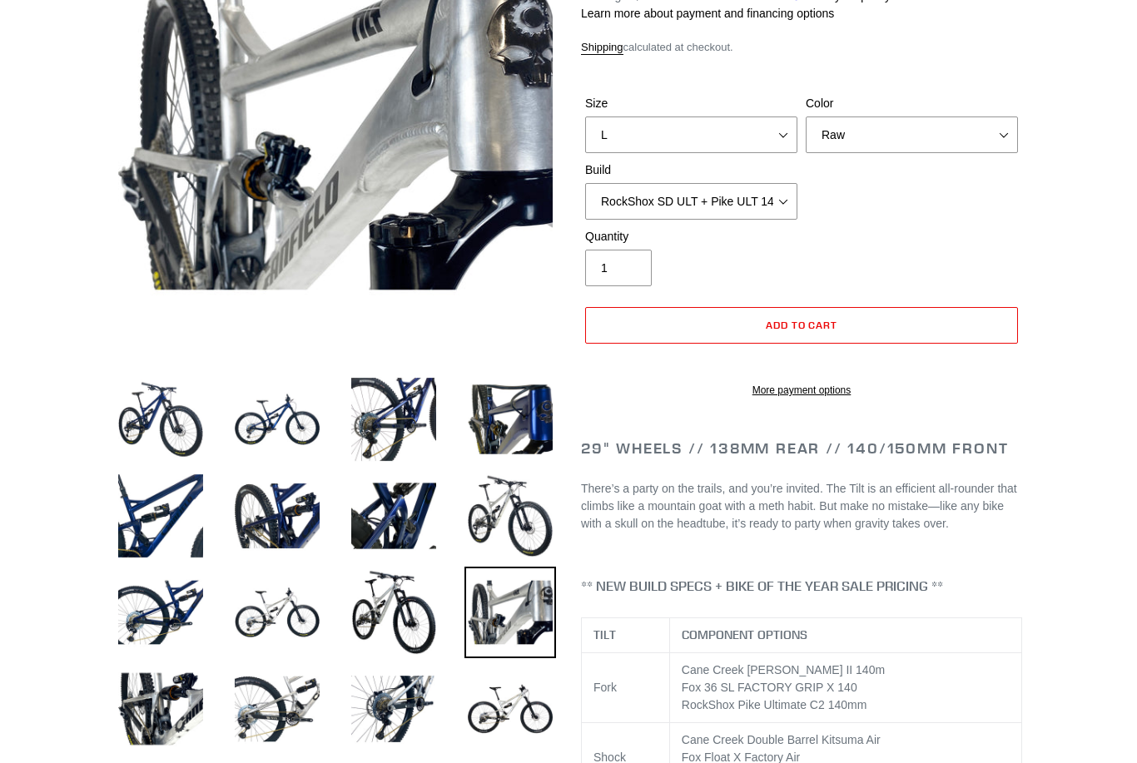
scroll to position [264, 0]
click at [525, 703] on img at bounding box center [510, 709] width 92 height 92
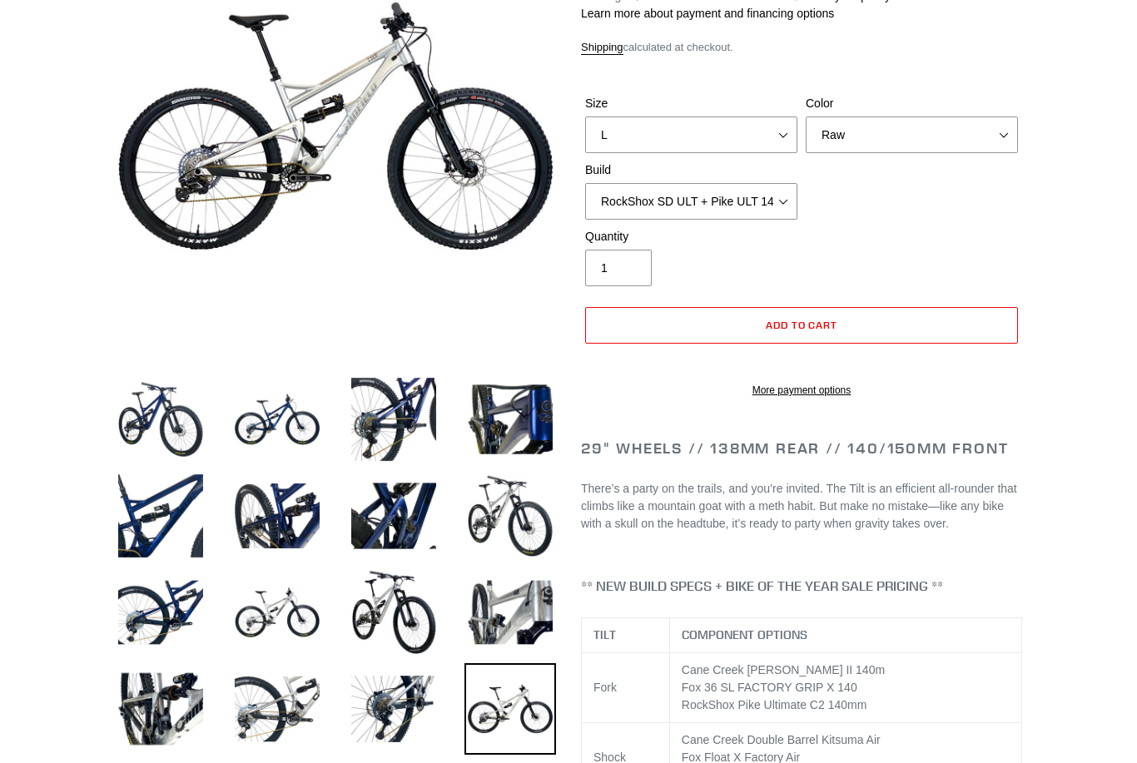
click at [411, 707] on img at bounding box center [394, 709] width 92 height 92
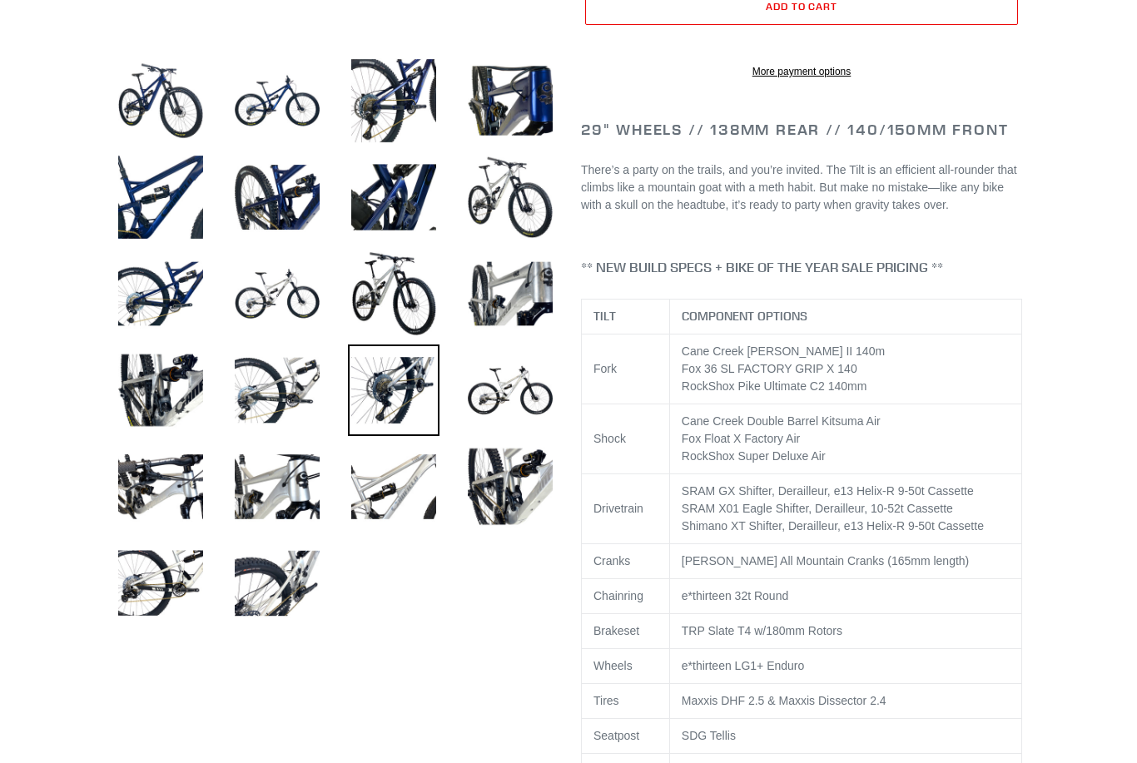
click at [396, 492] on img at bounding box center [394, 487] width 92 height 92
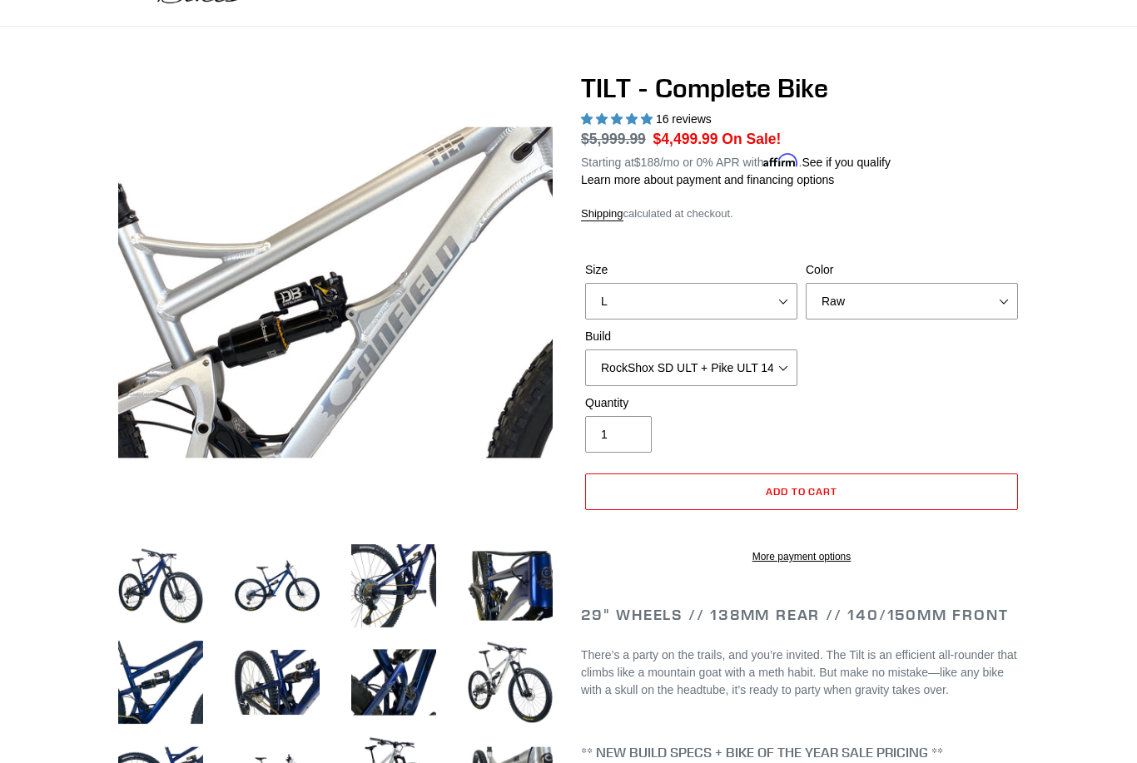
scroll to position [89, 0]
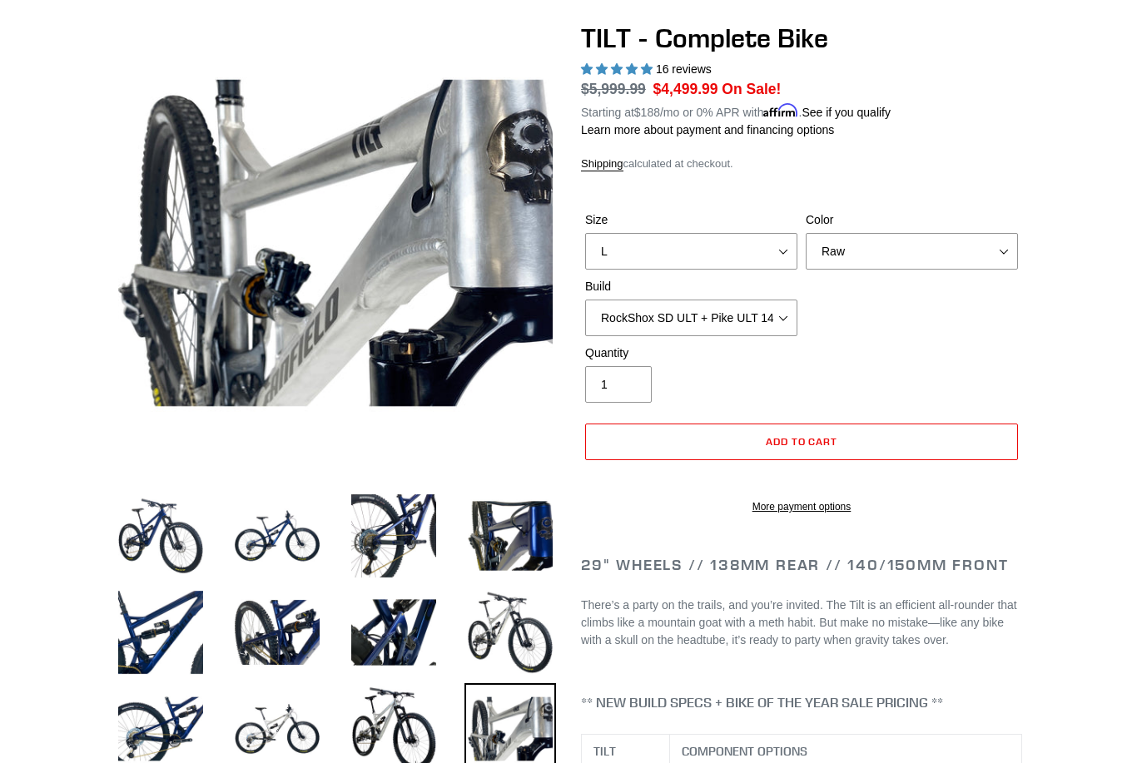
scroll to position [0, 0]
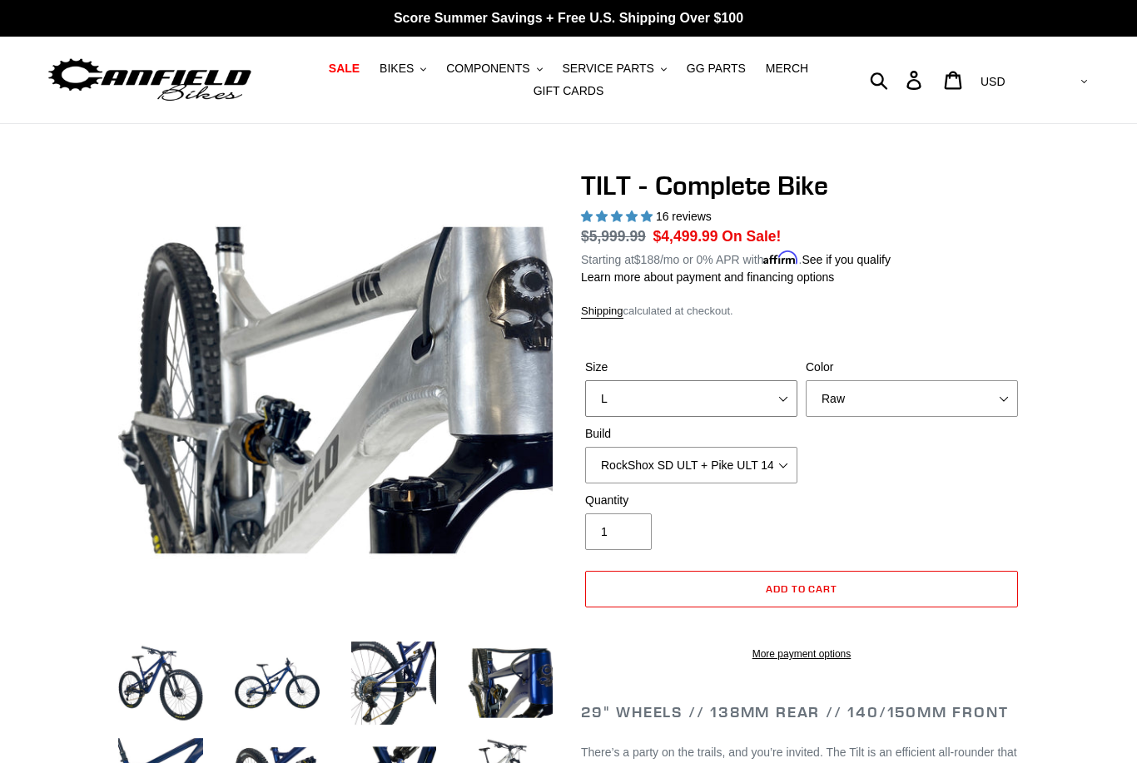
click at [745, 389] on select "S M L" at bounding box center [691, 398] width 212 height 37
click at [984, 389] on select "Pearl Night Blue Stealth Silver Raw" at bounding box center [911, 398] width 212 height 37
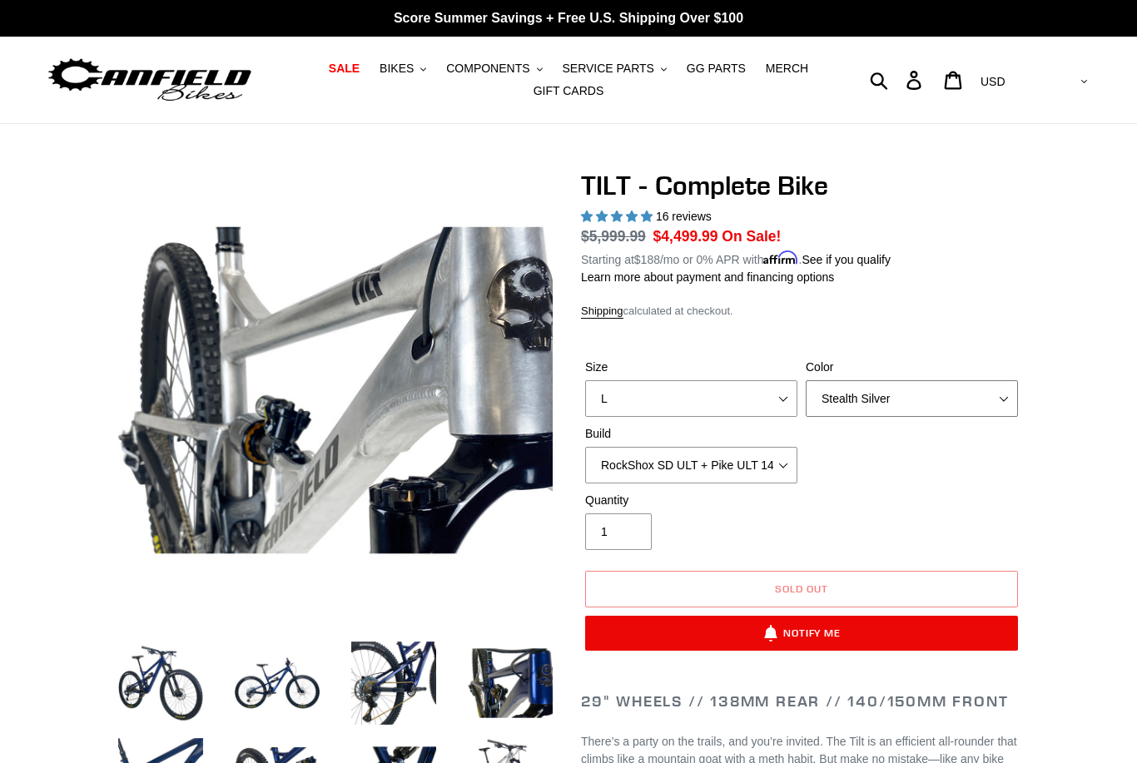
click at [970, 403] on select "Pearl Night Blue Stealth Silver Raw" at bounding box center [911, 398] width 212 height 37
select select "Pearl Night Blue"
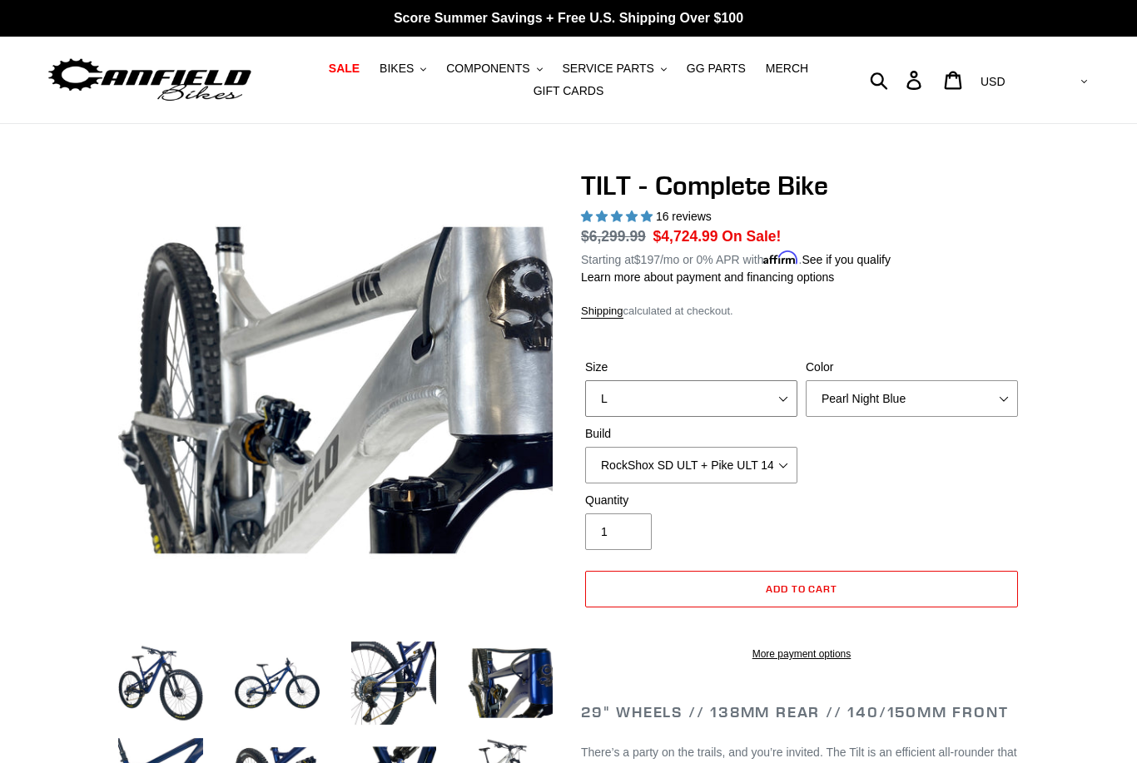
click at [776, 406] on select "S M L" at bounding box center [691, 398] width 212 height 37
